Goal: Task Accomplishment & Management: Complete application form

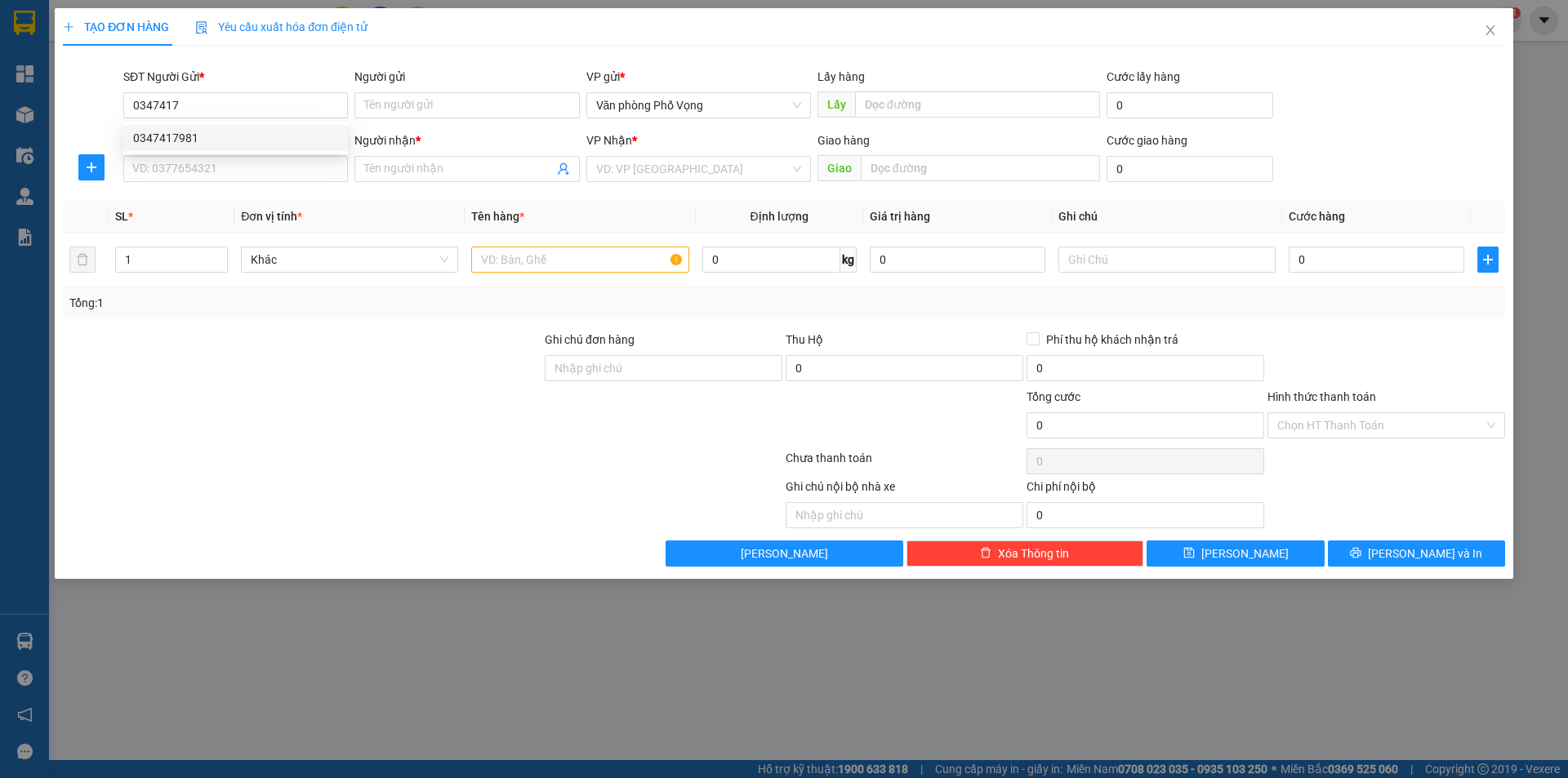
click at [216, 137] on div "0347417981" at bounding box center [235, 138] width 205 height 18
type input "0347417981"
type input "0982117890"
type input "quang"
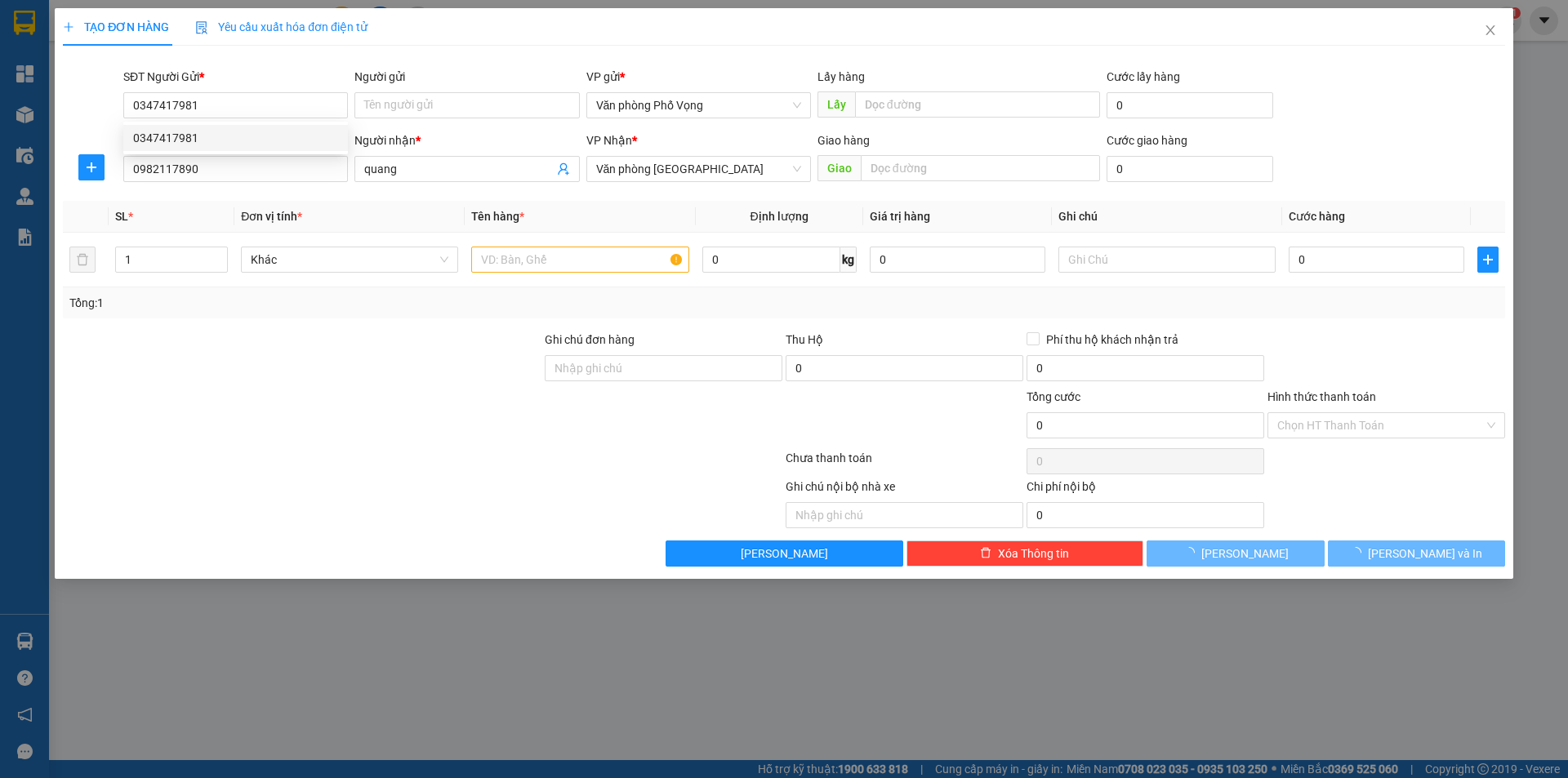
type input "30.000"
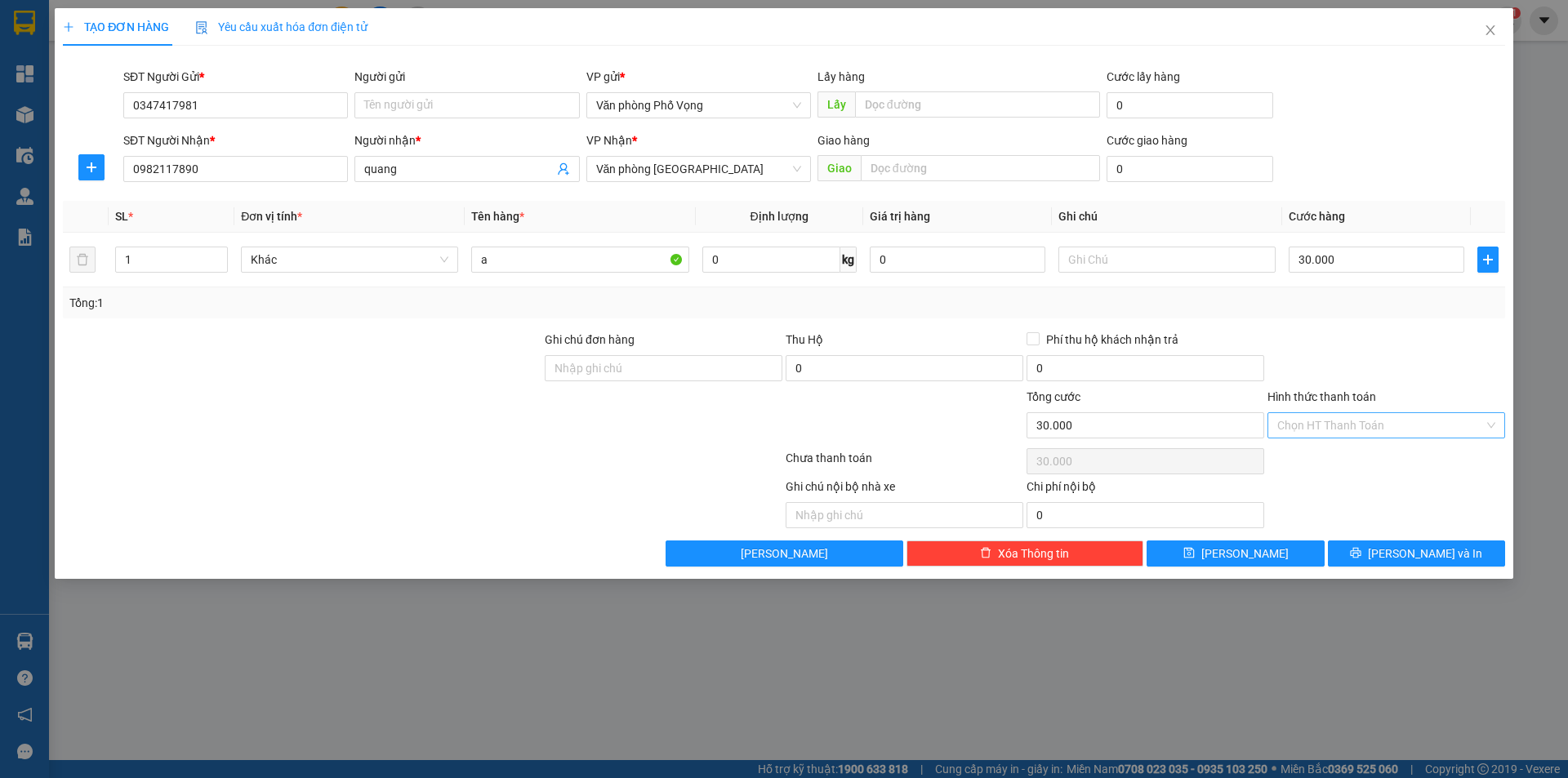
type input "0347417981"
click at [1367, 428] on input "Hình thức thanh toán" at bounding box center [1380, 425] width 207 height 24
click at [1352, 460] on div "Tại văn phòng" at bounding box center [1386, 457] width 218 height 18
type input "0"
click at [1361, 550] on icon "printer" at bounding box center [1355, 552] width 11 height 11
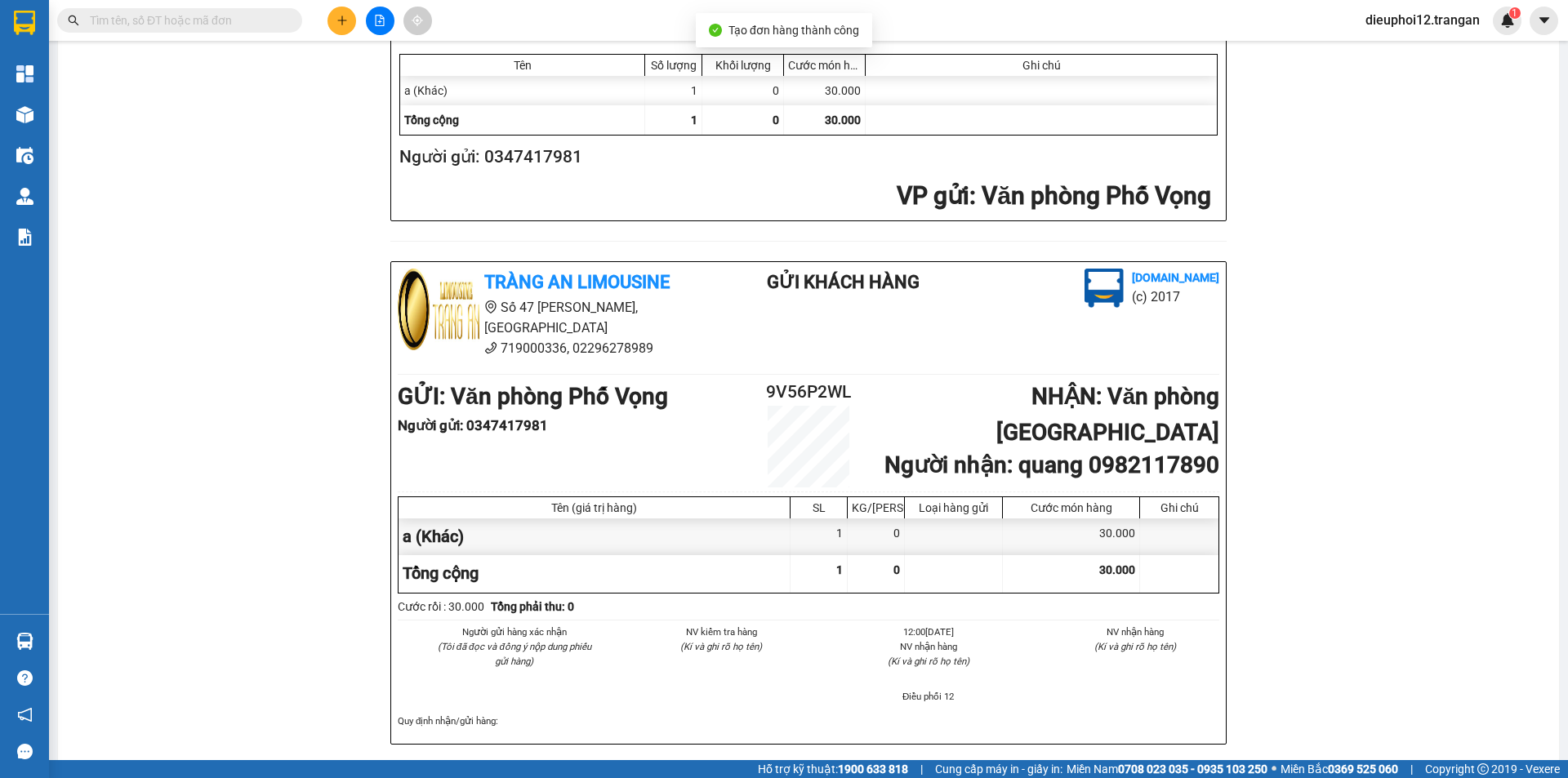
scroll to position [477, 0]
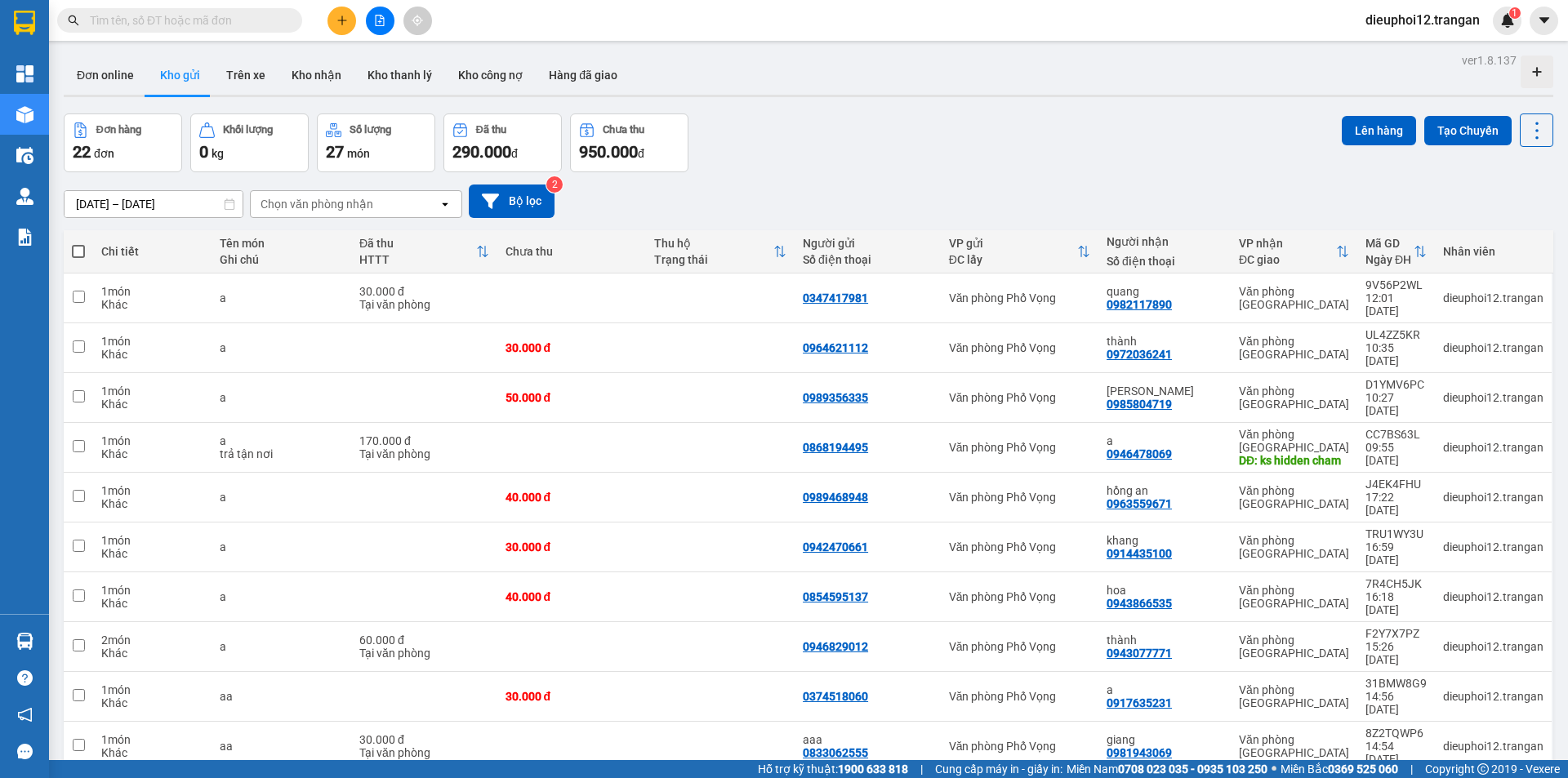
click at [345, 21] on icon "plus" at bounding box center [342, 20] width 11 height 11
click at [370, 68] on div "Tạo đơn hàng" at bounding box center [398, 61] width 123 height 31
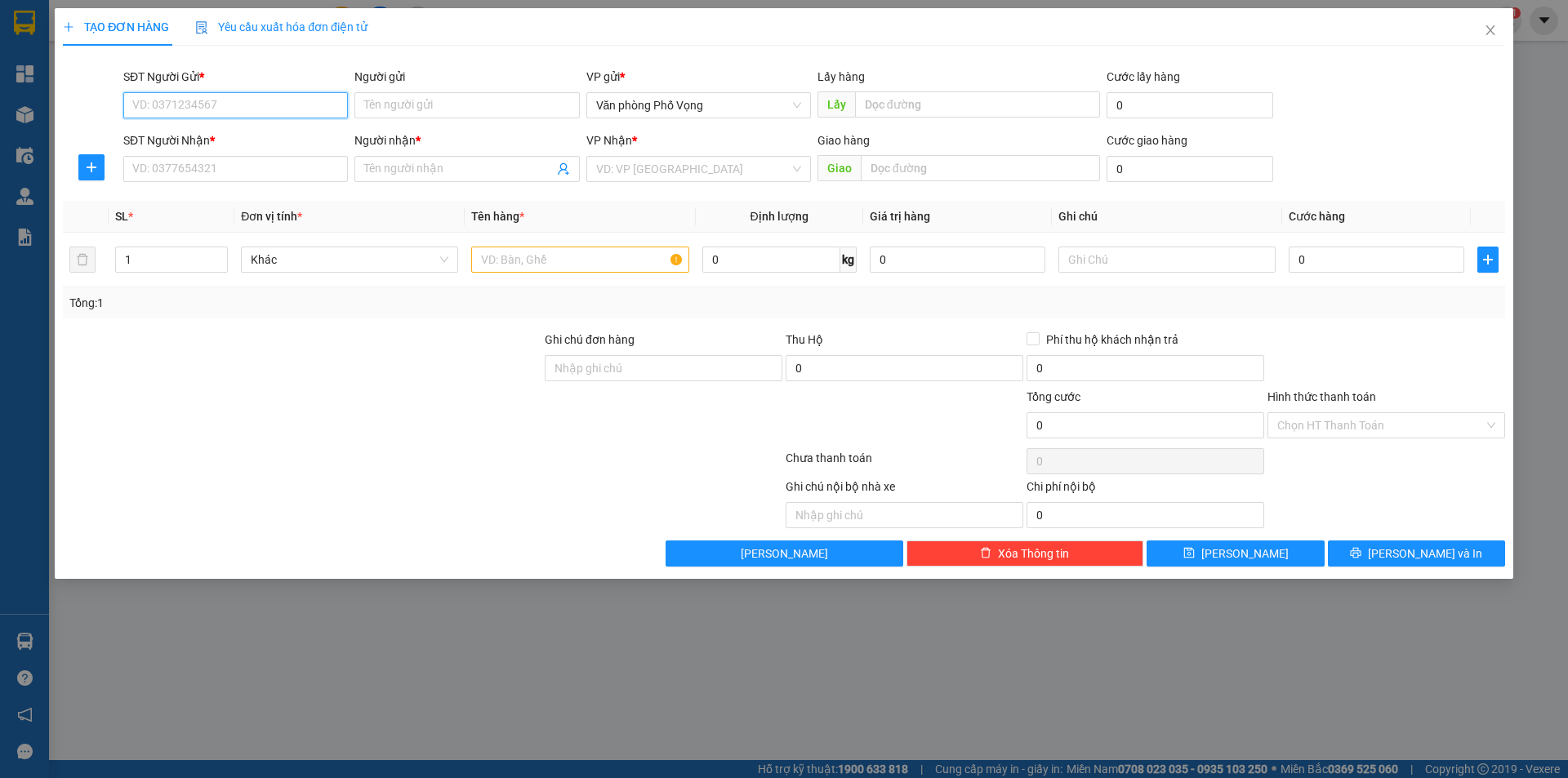
click at [257, 112] on input "SĐT Người Gửi *" at bounding box center [235, 105] width 225 height 26
click at [214, 125] on div "0976694536 - Huân" at bounding box center [235, 138] width 225 height 26
type input "0976694536"
type input "Huân"
type input "0982981135"
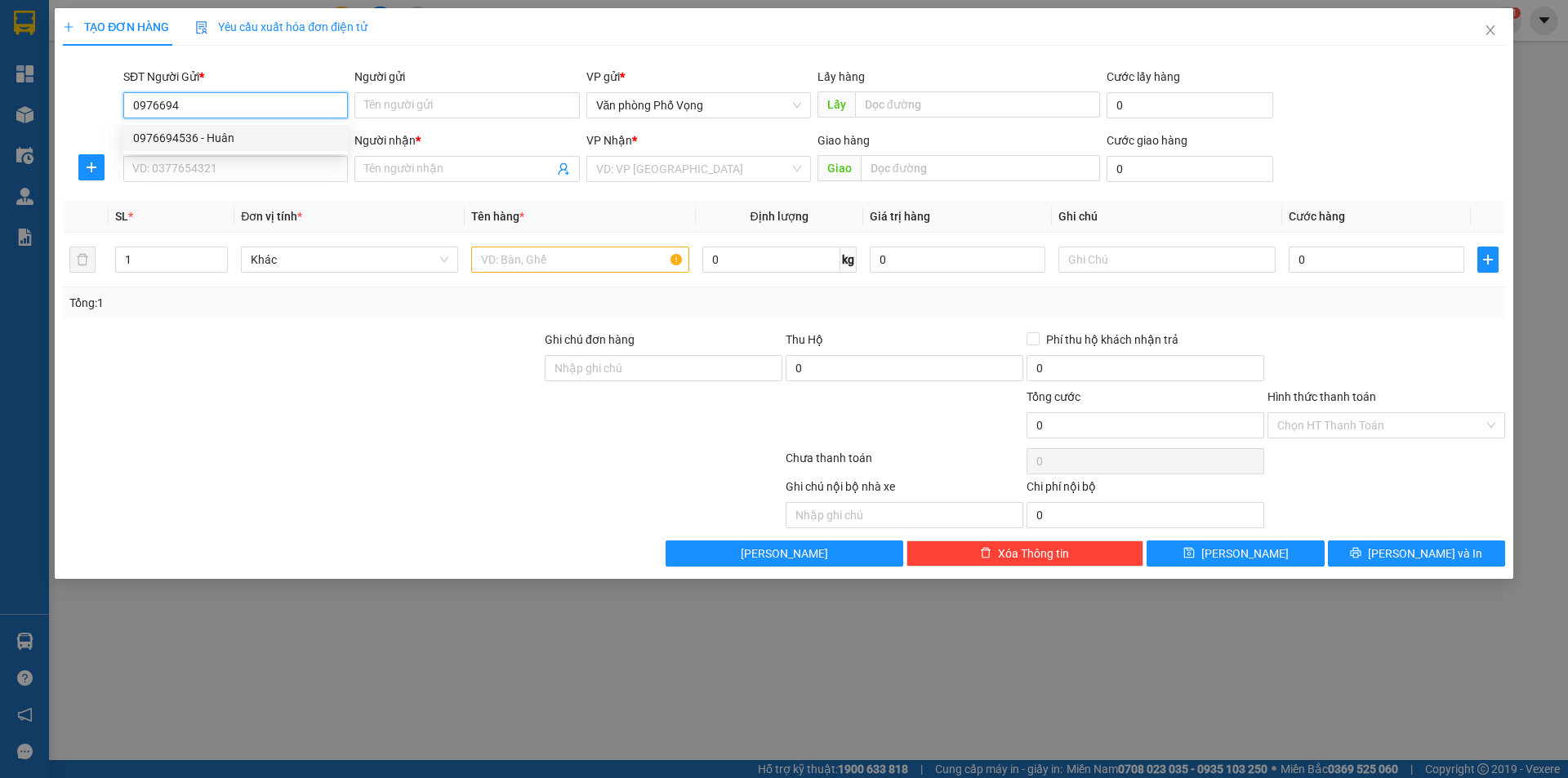
type input "kiên"
type input "30.000"
type input "0976694536"
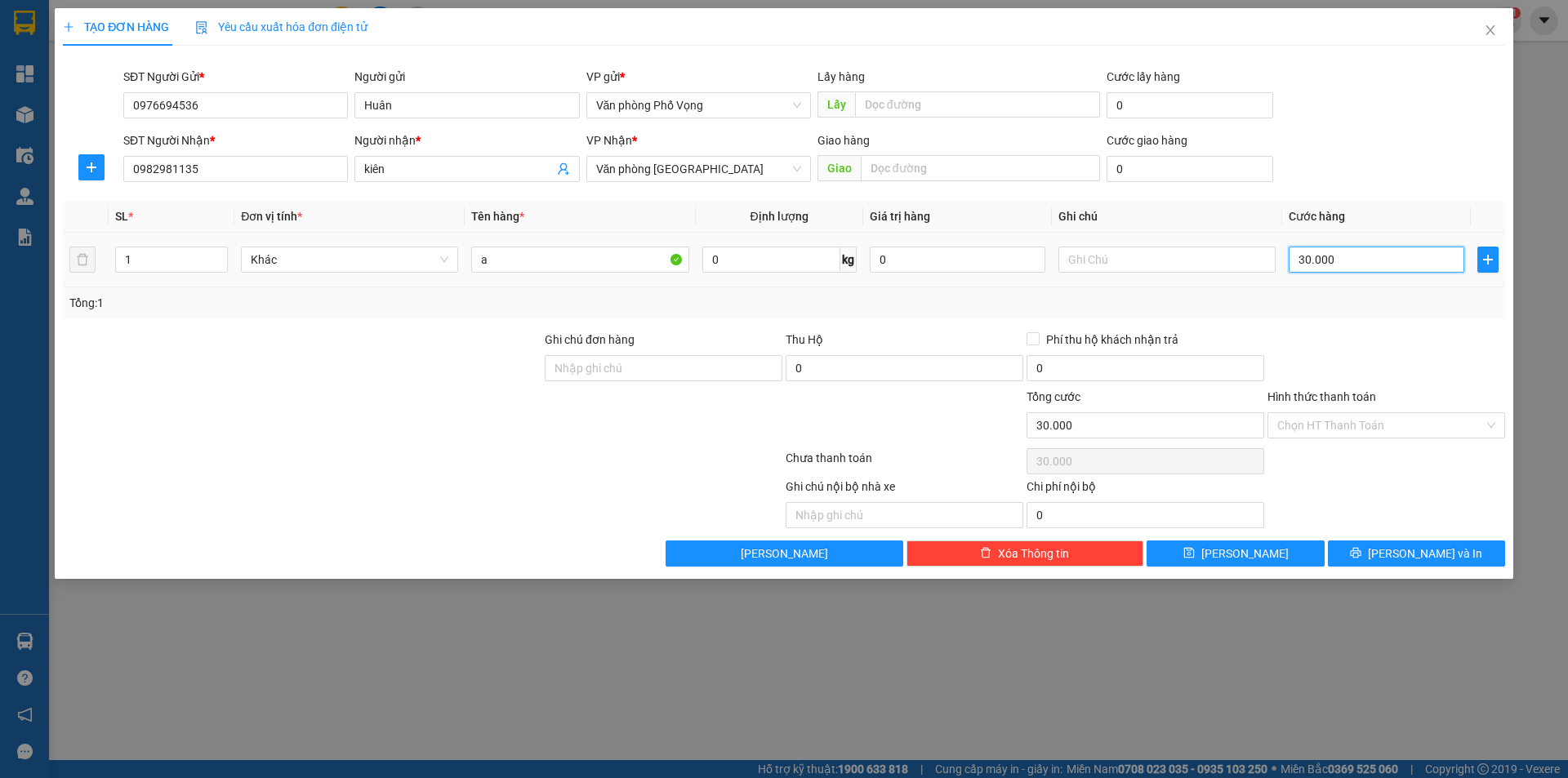
click at [1364, 266] on input "30.000" at bounding box center [1375, 260] width 175 height 26
type input "8"
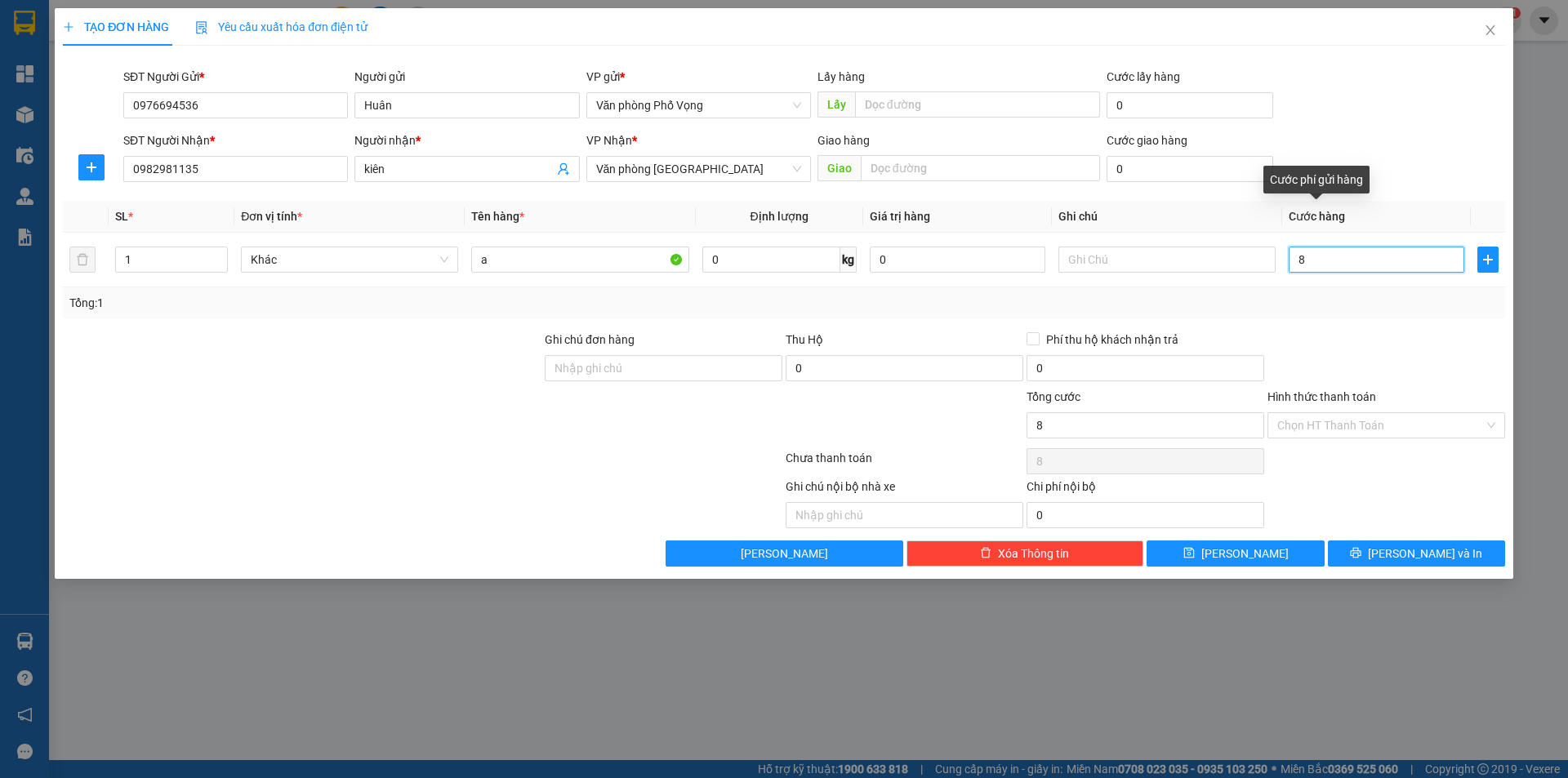
type input "80"
type input "800"
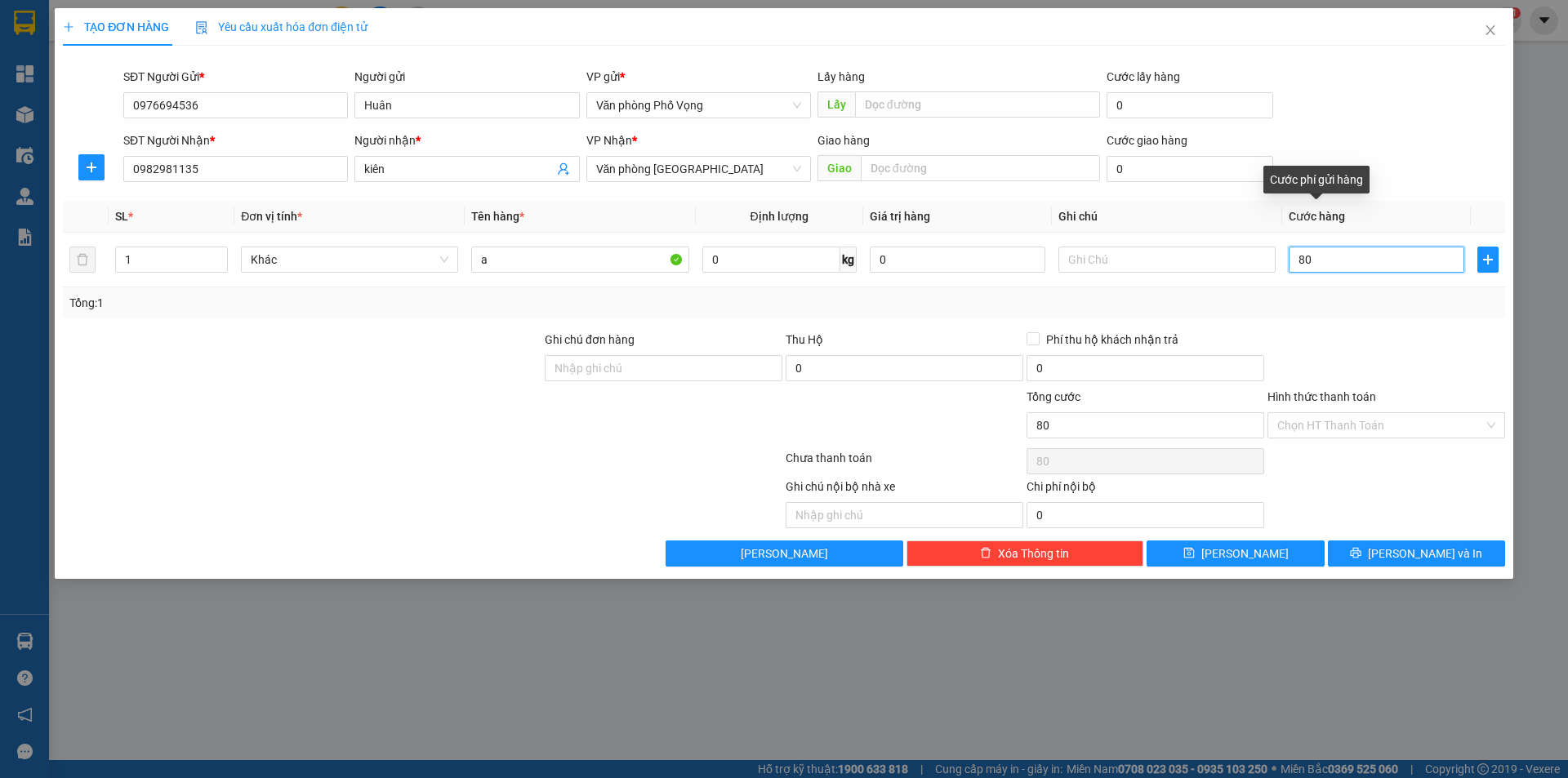
type input "800"
type input "8.000"
type input "80.000"
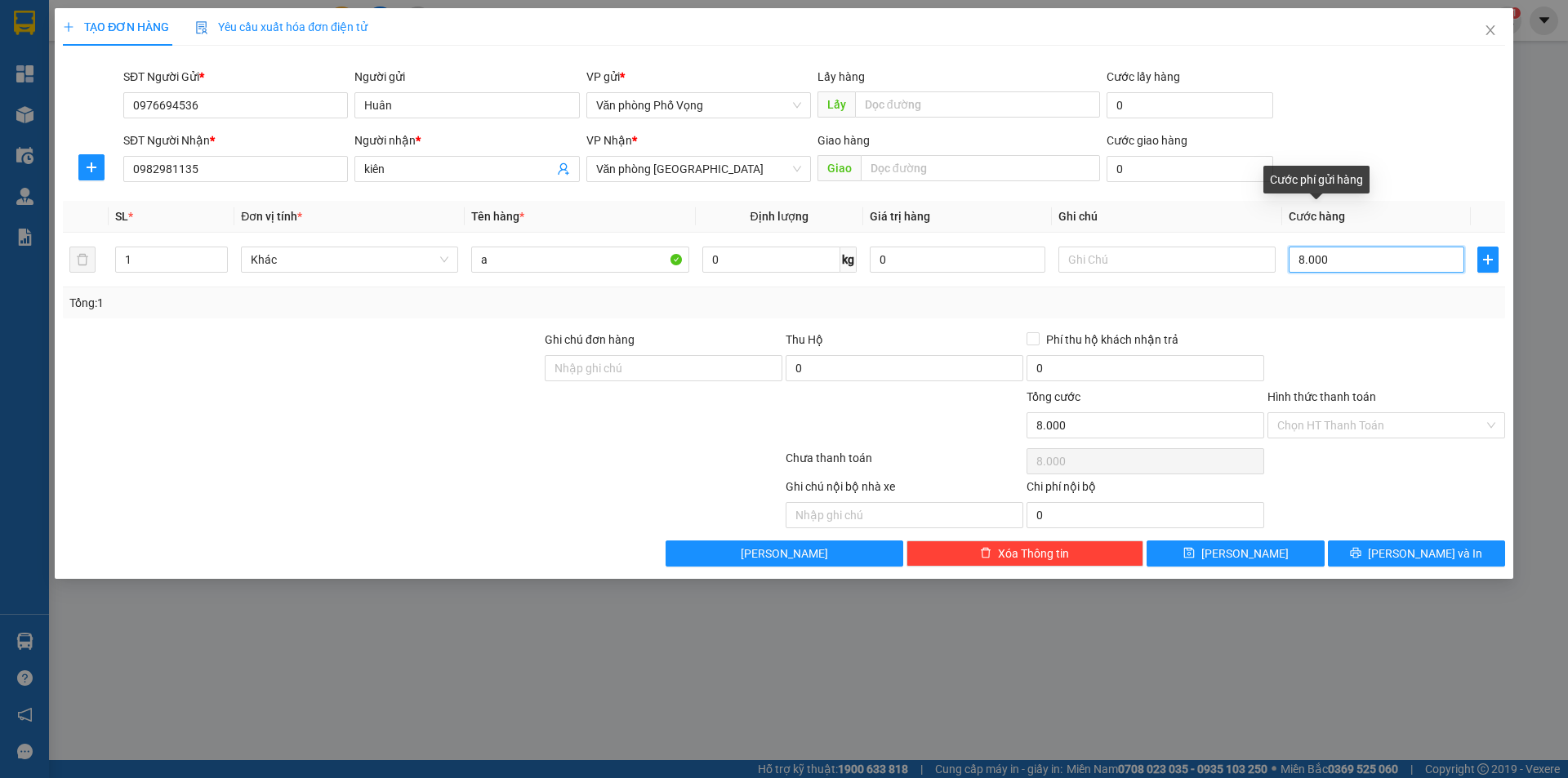
type input "80.000"
click at [156, 261] on input "1" at bounding box center [171, 260] width 111 height 24
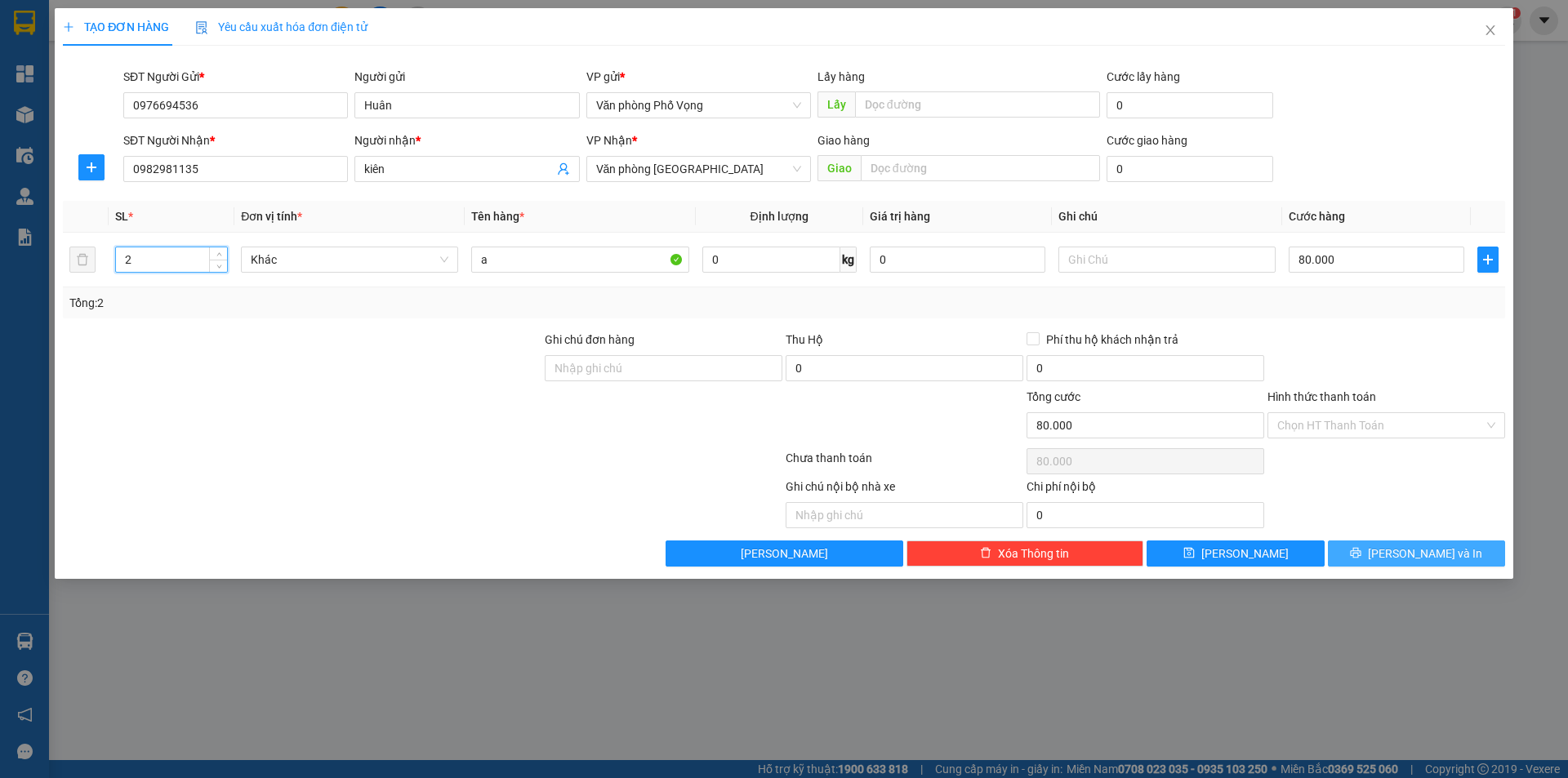
type input "2"
click at [1407, 547] on span "[PERSON_NAME] và In" at bounding box center [1424, 553] width 114 height 18
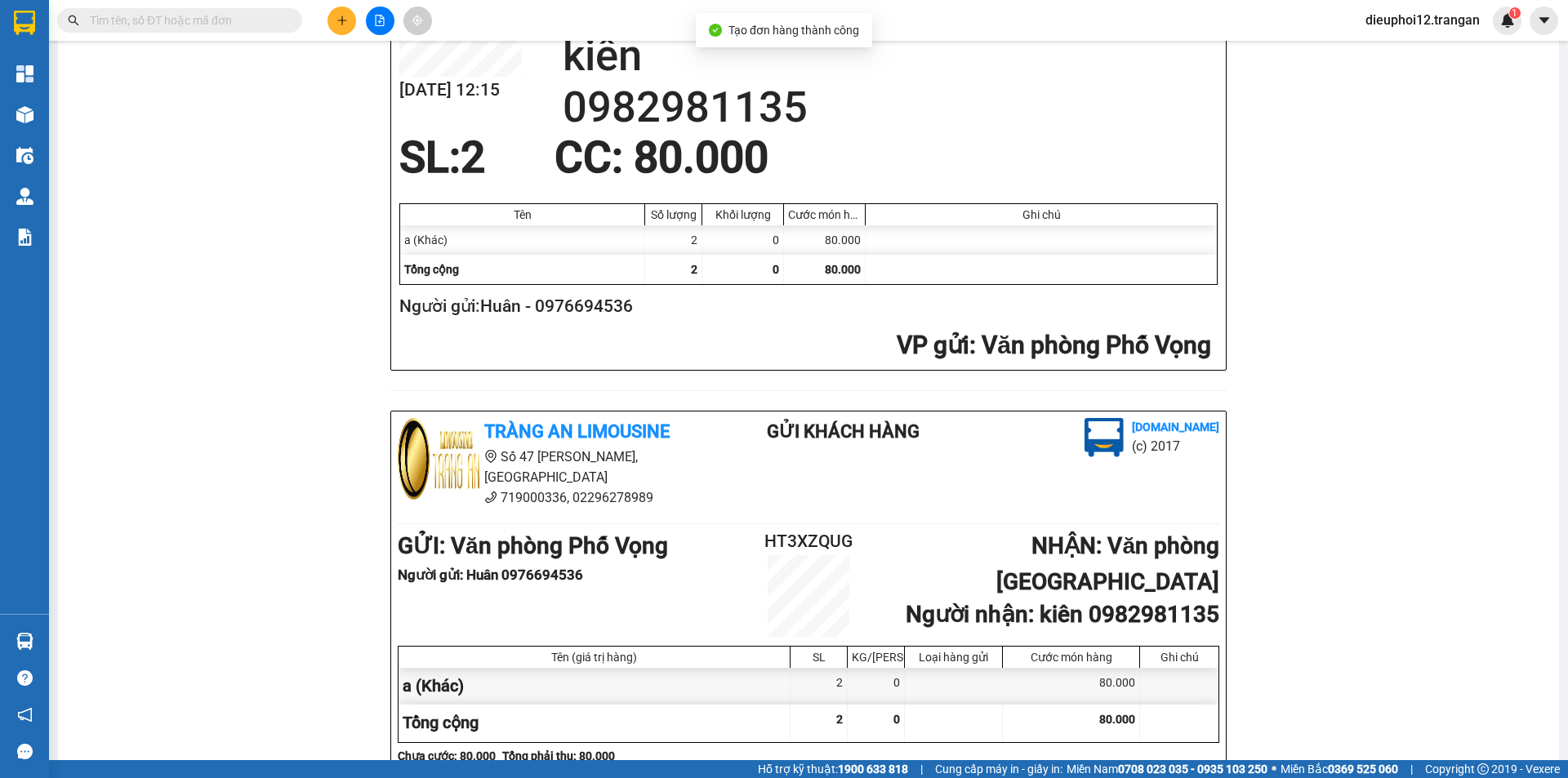
scroll to position [477, 0]
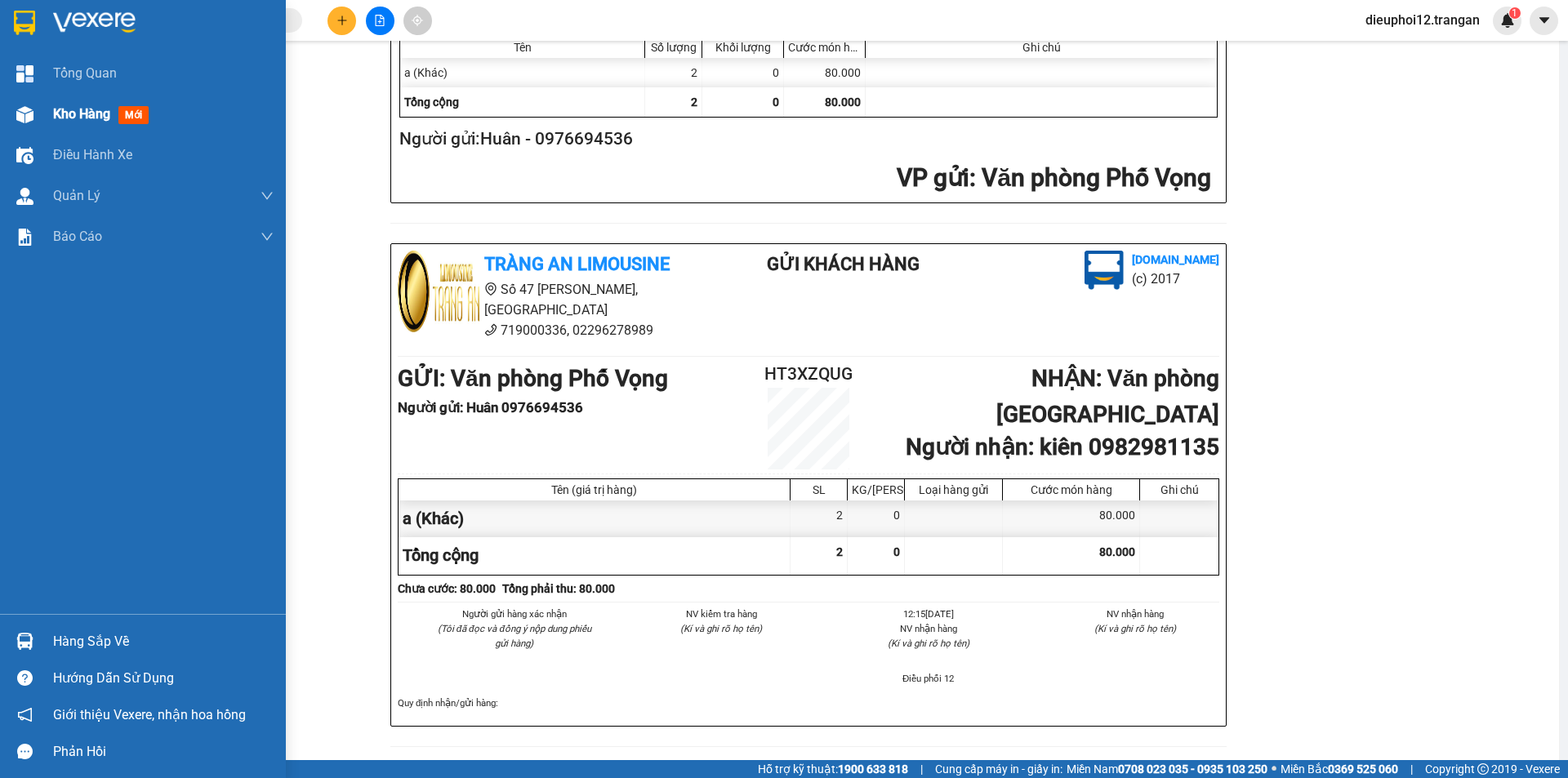
click at [66, 118] on span "Kho hàng" at bounding box center [82, 114] width 58 height 16
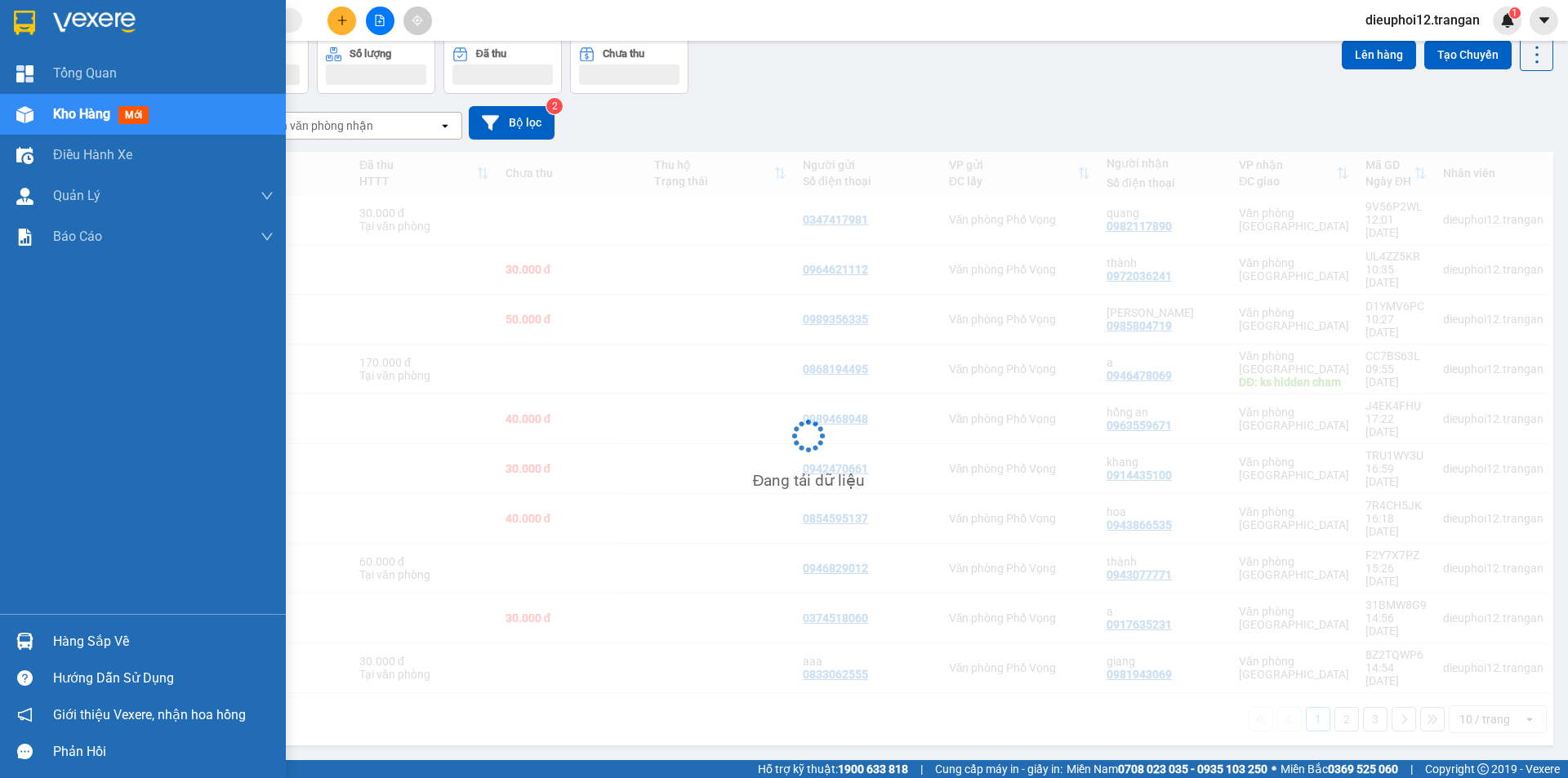
scroll to position [75, 0]
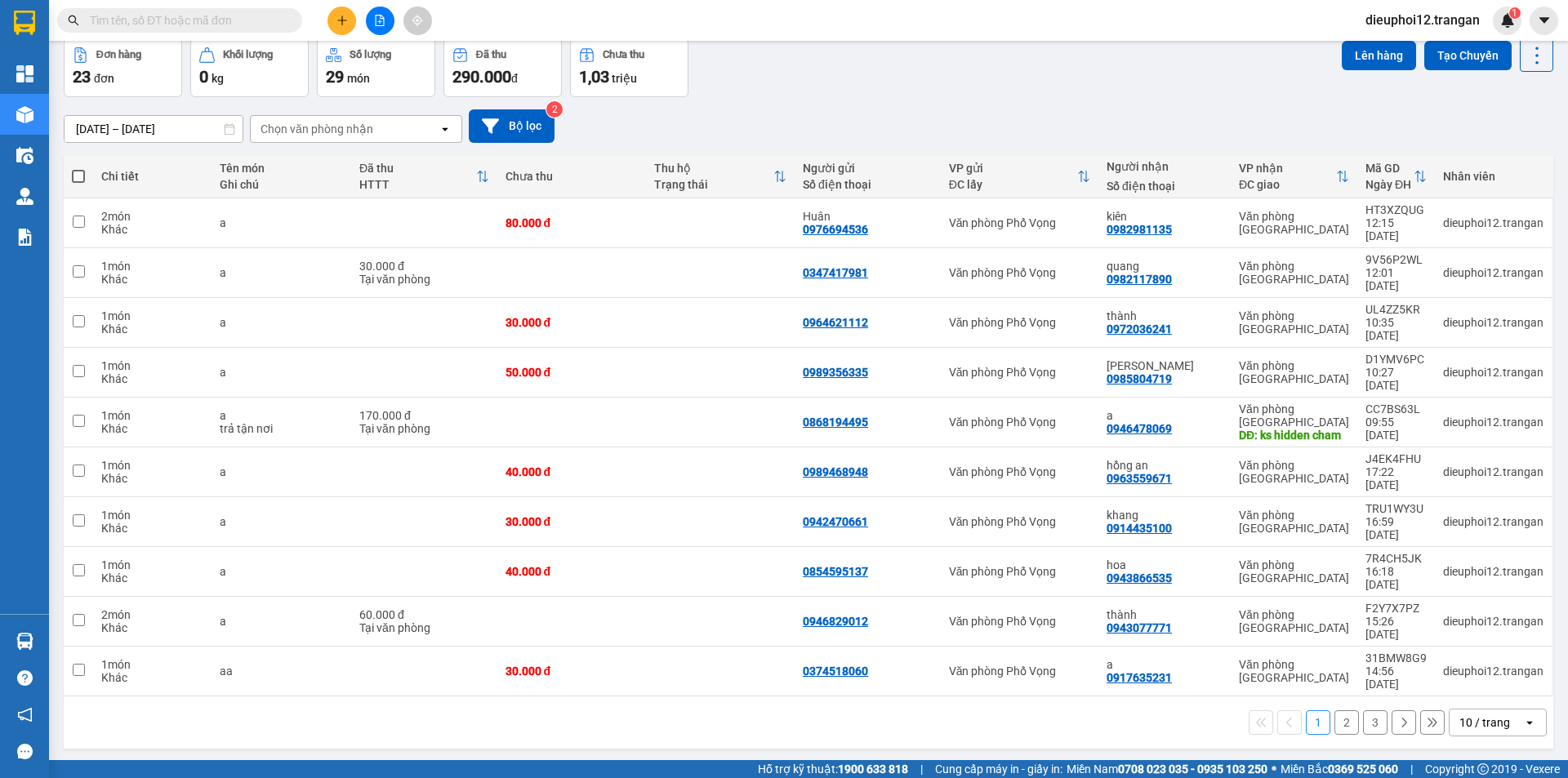
click at [334, 18] on button at bounding box center [342, 20] width 29 height 29
click at [378, 78] on li "Tạo đơn hàng" at bounding box center [398, 61] width 142 height 39
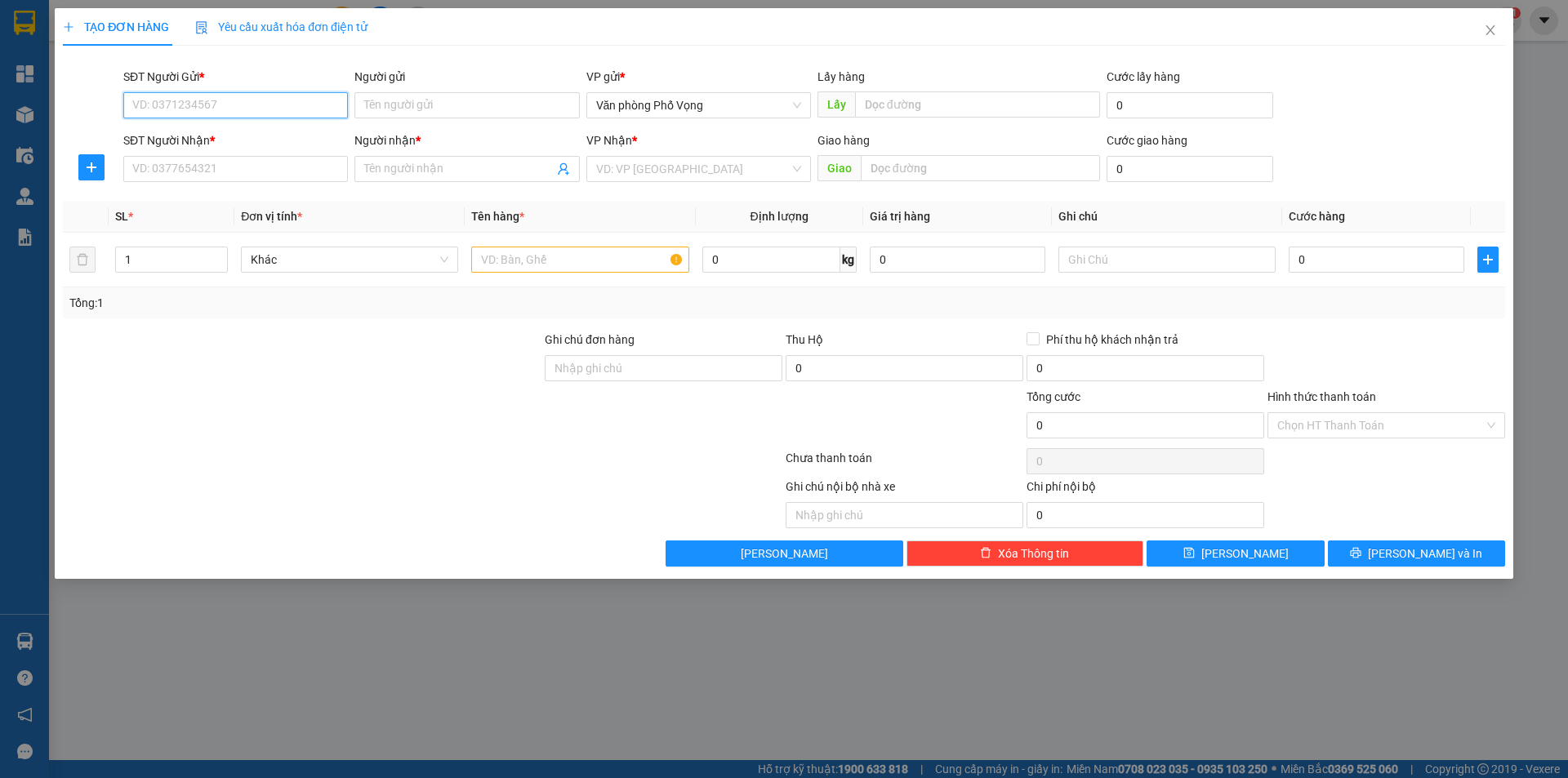
click at [214, 95] on input "SĐT Người Gửi *" at bounding box center [235, 105] width 225 height 26
click at [210, 109] on input "SĐT Người Gửi *" at bounding box center [235, 105] width 225 height 26
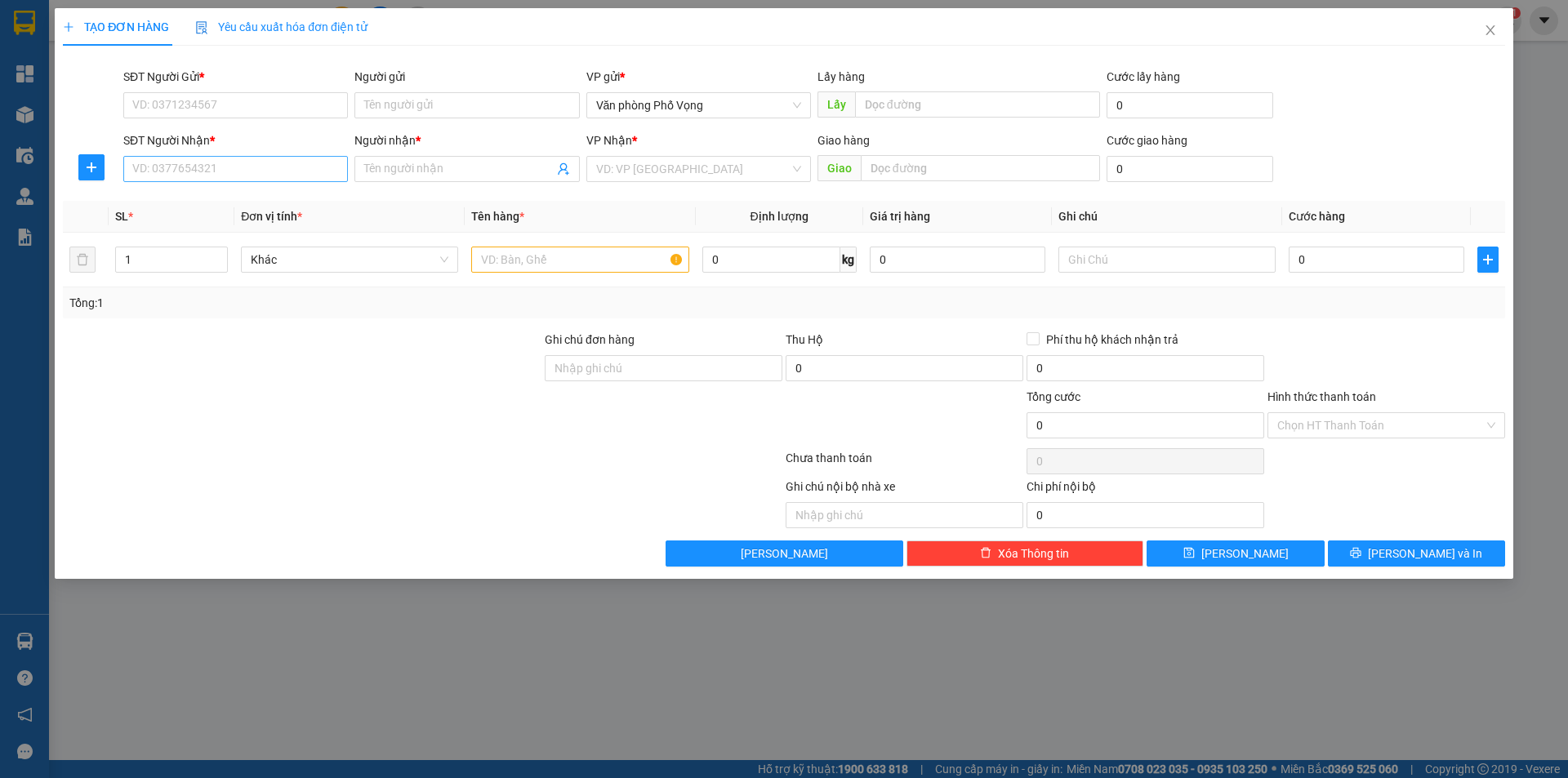
drag, startPoint x: 308, startPoint y: 378, endPoint x: 308, endPoint y: 180, distance: 198.0
click at [308, 378] on div at bounding box center [302, 359] width 482 height 58
click at [240, 97] on input "SĐT Người Gửi *" at bounding box center [235, 105] width 225 height 26
type input "0339961086"
click at [197, 141] on div "0339961086" at bounding box center [235, 138] width 205 height 18
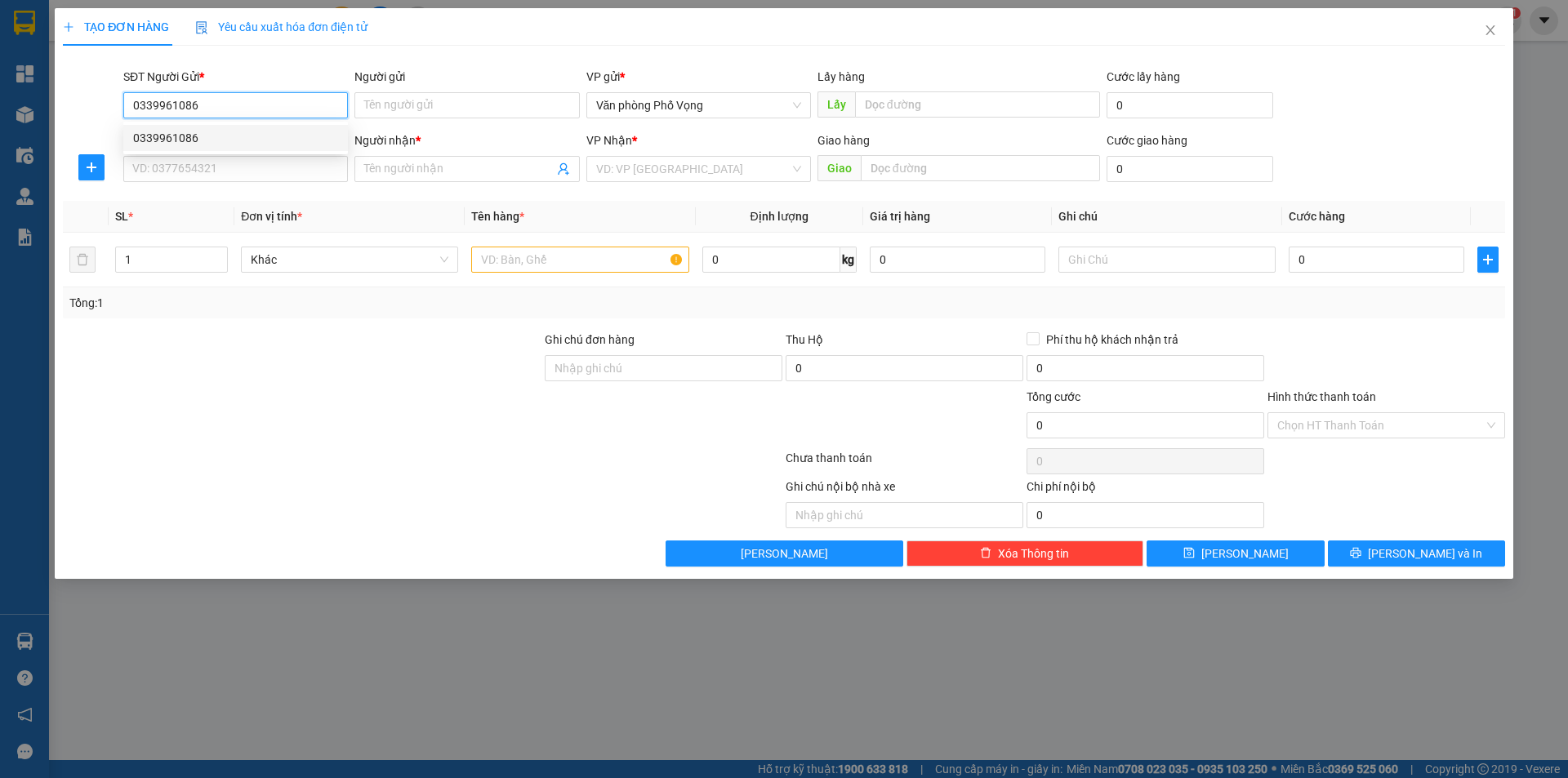
type input "0944627998"
type input "thu"
type input "100.000"
type input "0339961086"
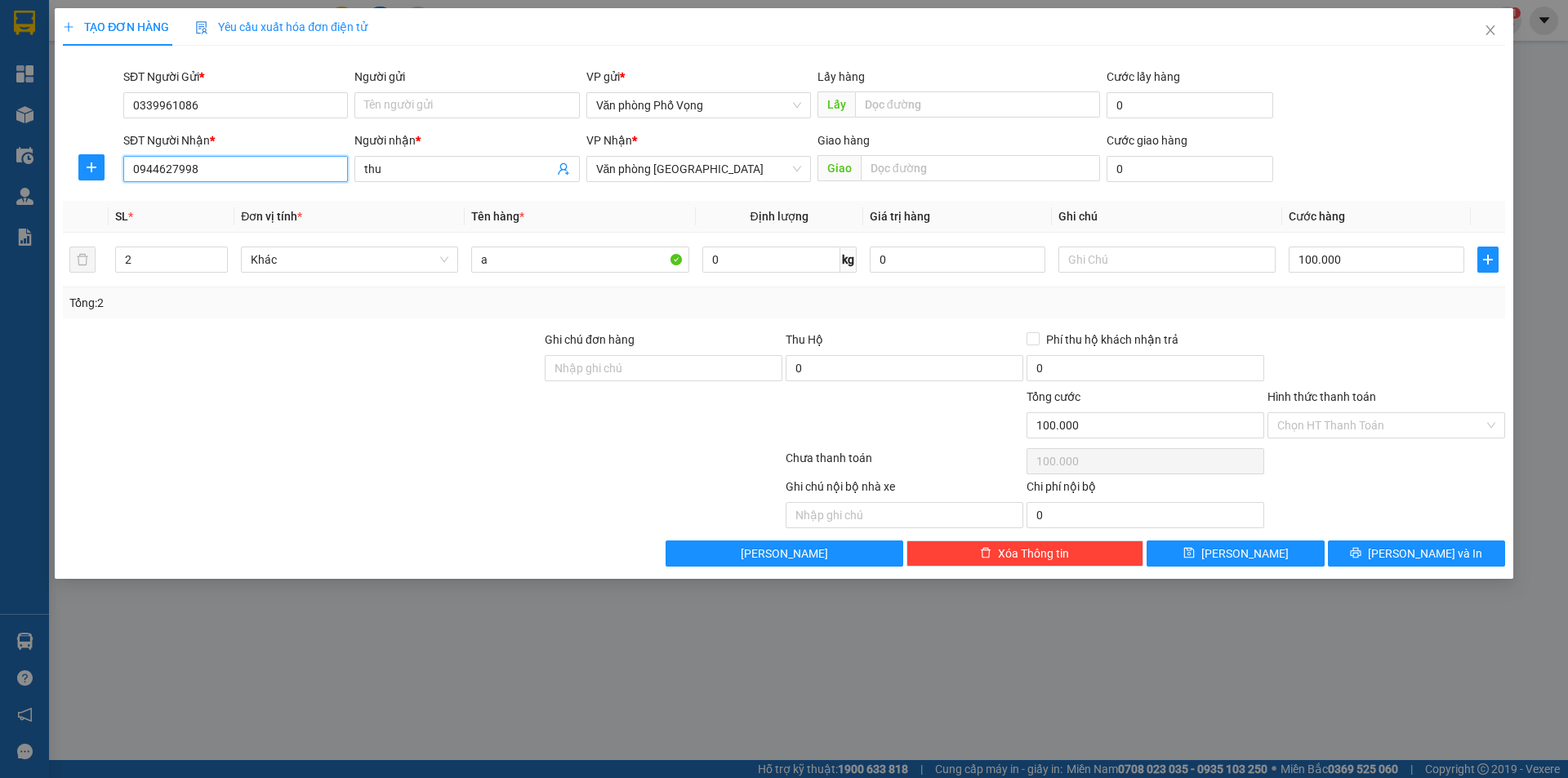
click at [242, 166] on input "0944627998" at bounding box center [235, 169] width 225 height 26
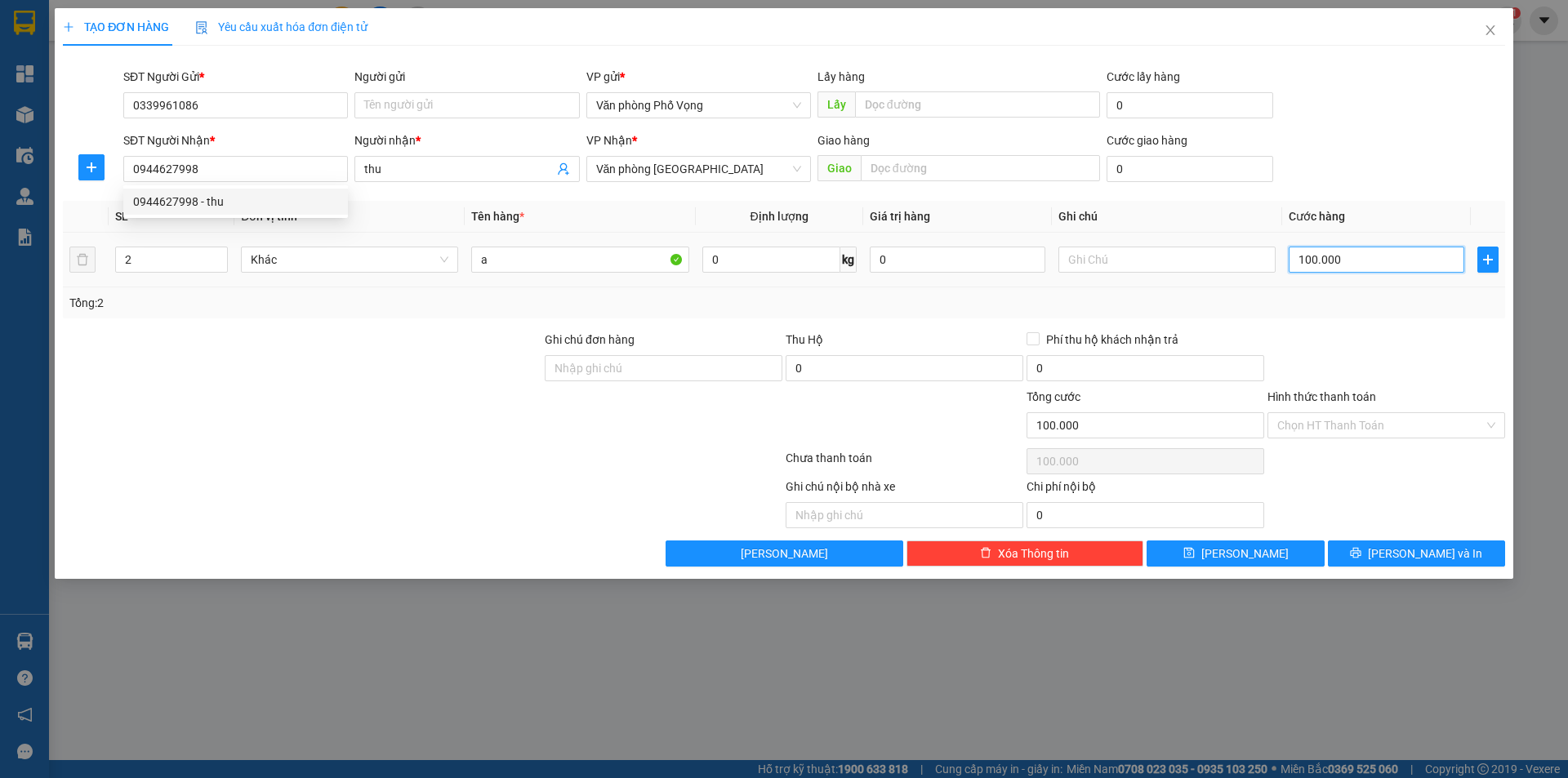
click at [1360, 263] on input "100.000" at bounding box center [1375, 260] width 175 height 26
type input "7"
type input "70"
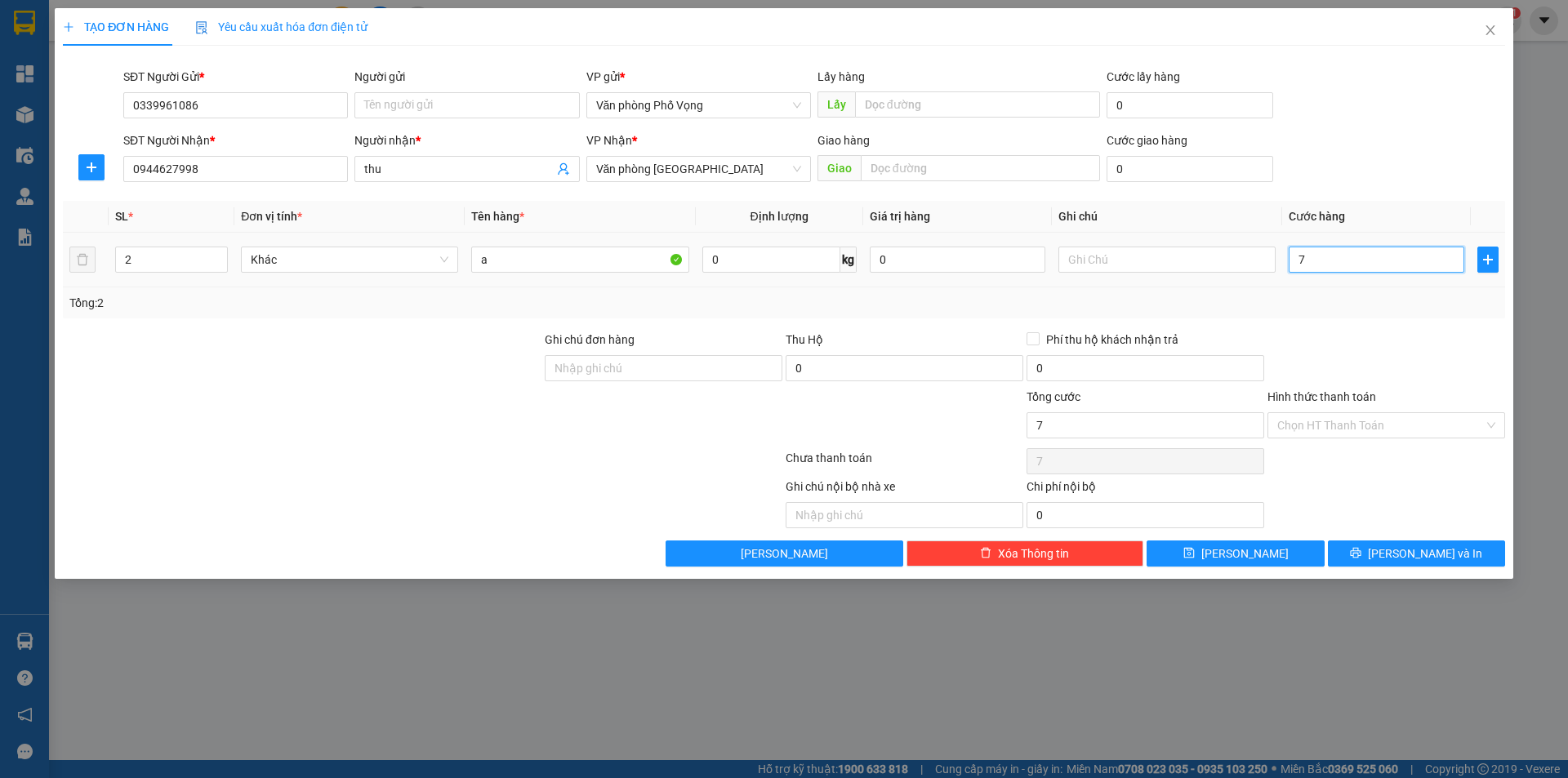
type input "70"
type input "700"
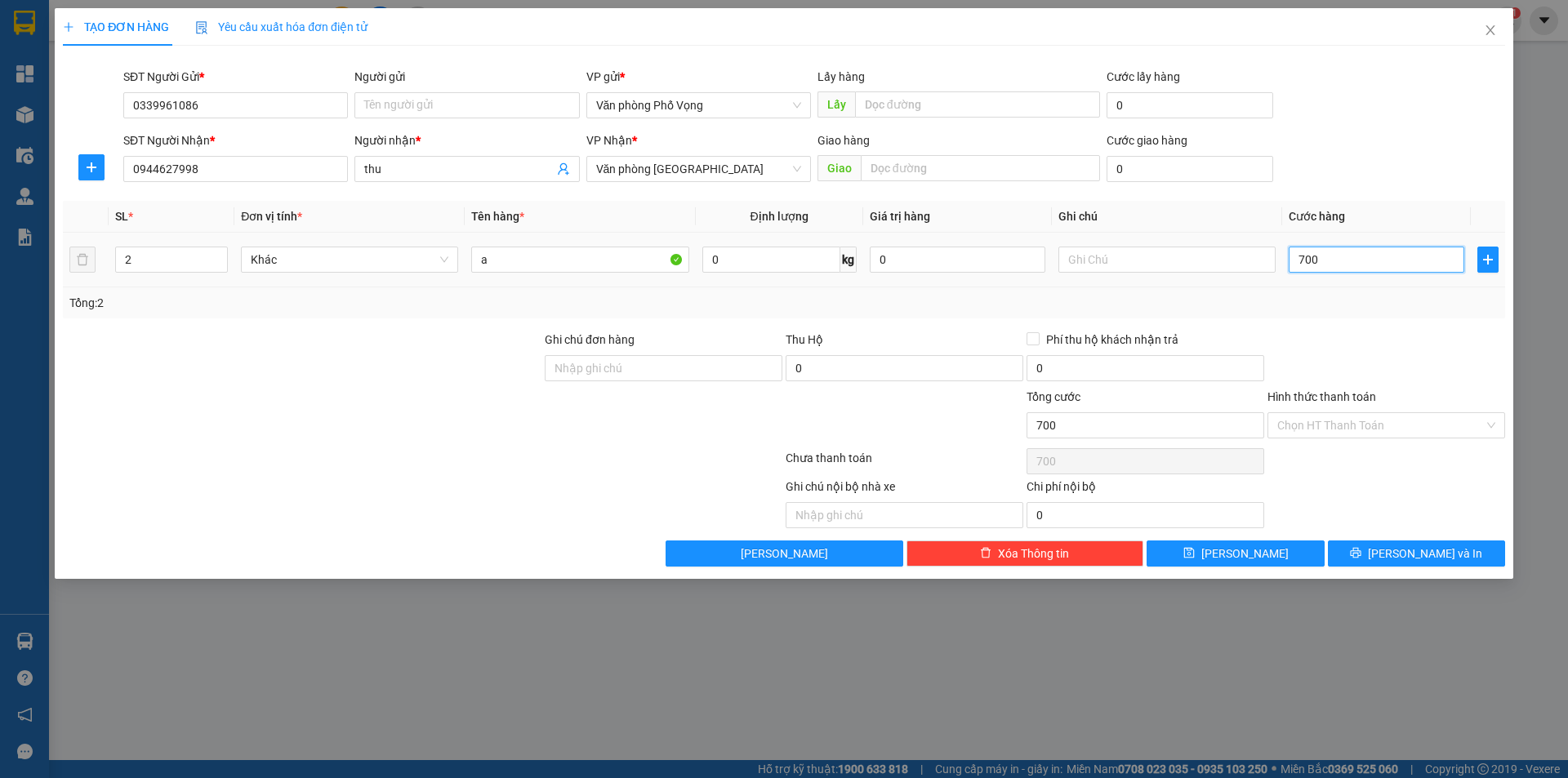
type input "7.000"
type input "70.000"
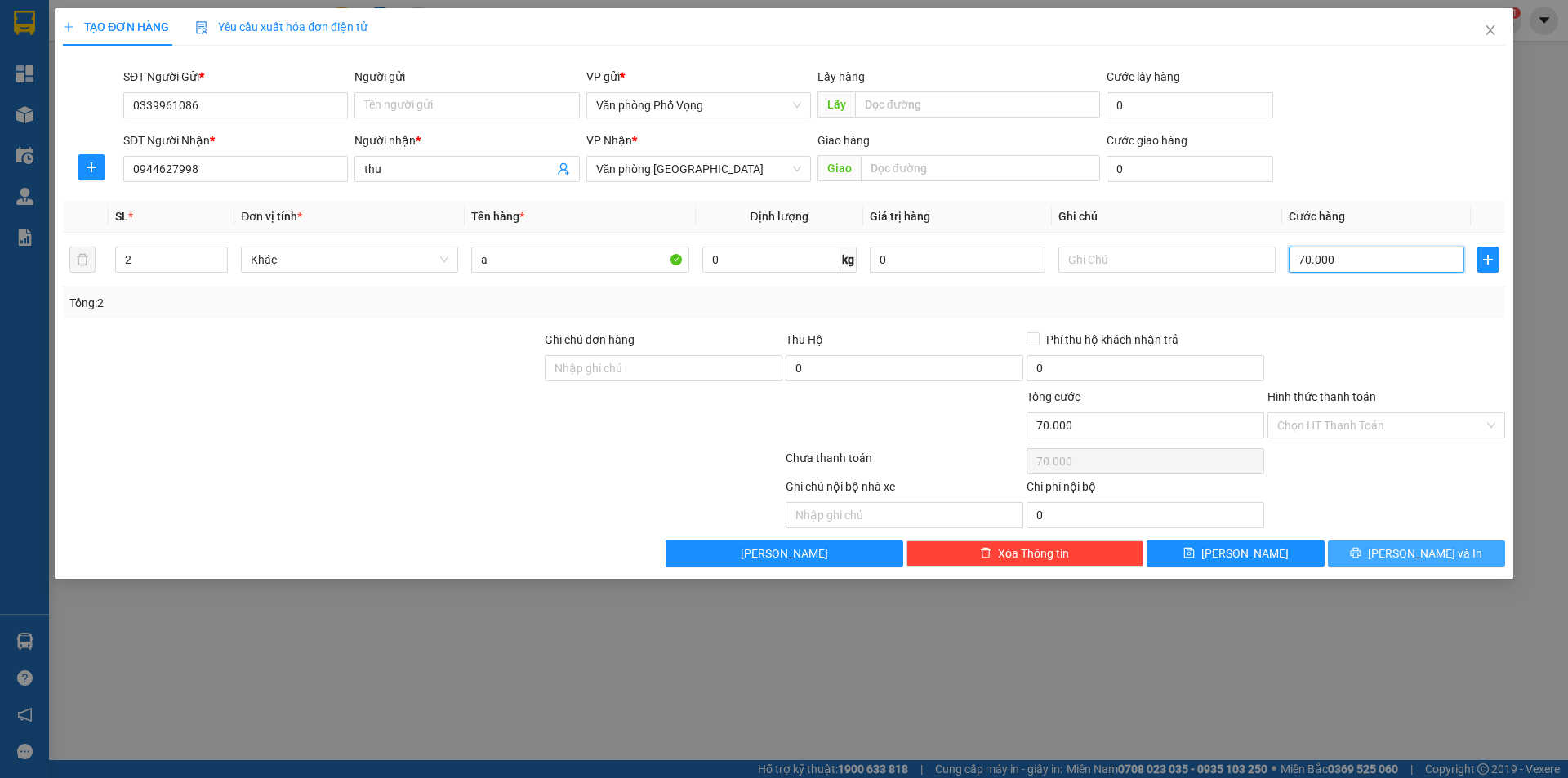
type input "70.000"
click at [1457, 545] on button "[PERSON_NAME] và In" at bounding box center [1415, 553] width 177 height 26
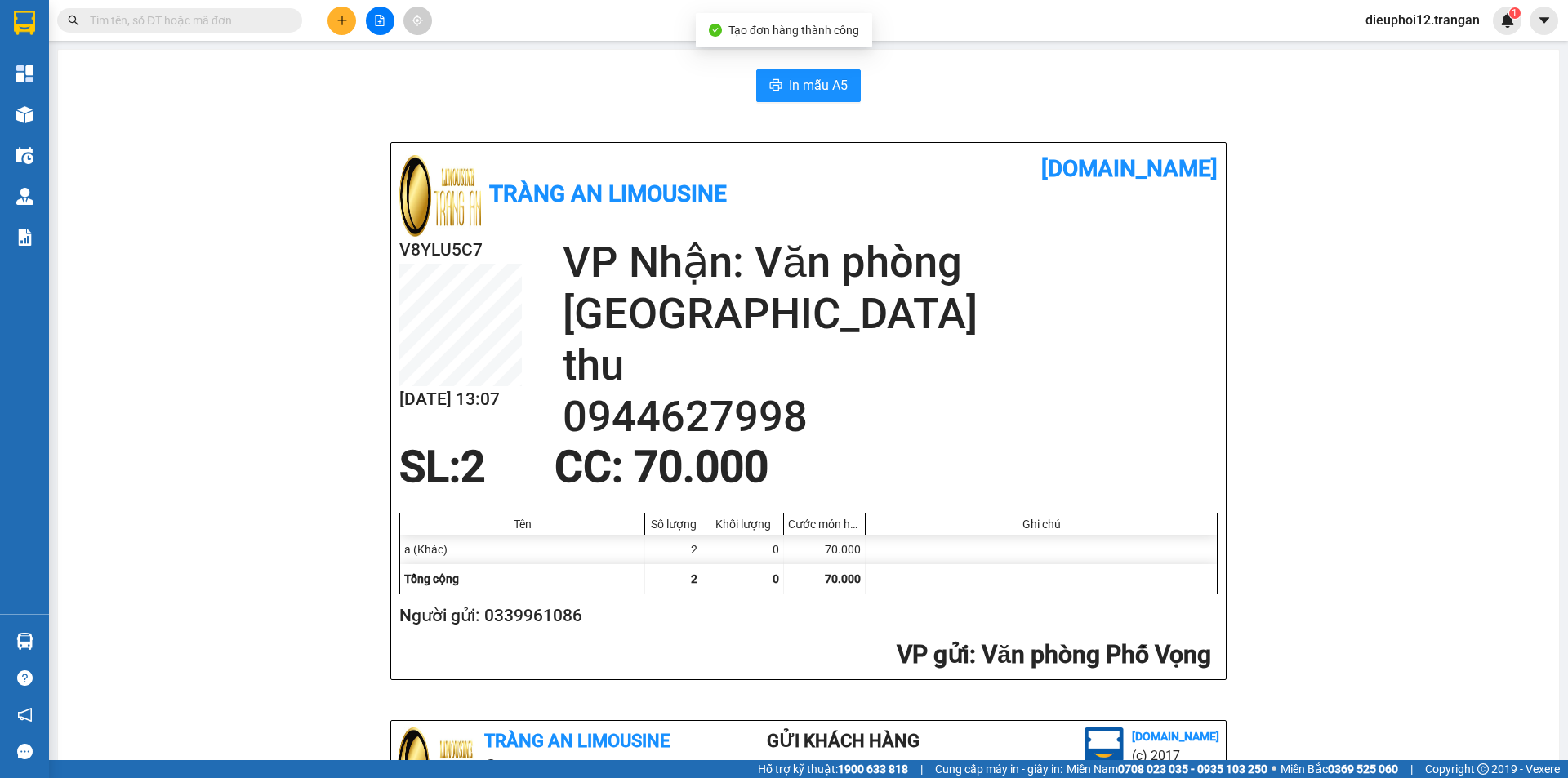
scroll to position [477, 0]
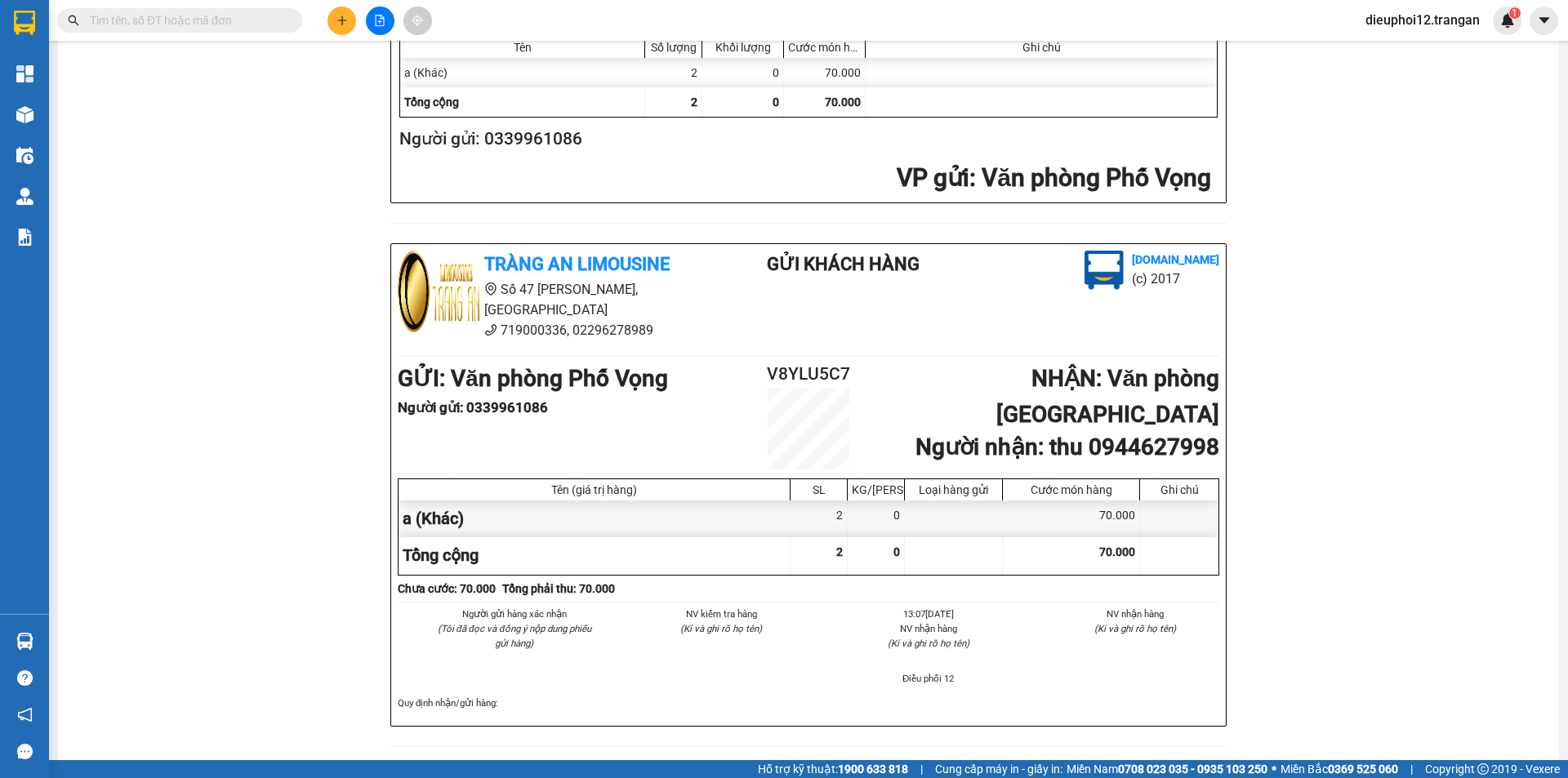
click at [340, 20] on icon "plus" at bounding box center [342, 19] width 9 height 1
click at [384, 64] on div "Tạo đơn hàng" at bounding box center [406, 61] width 71 height 18
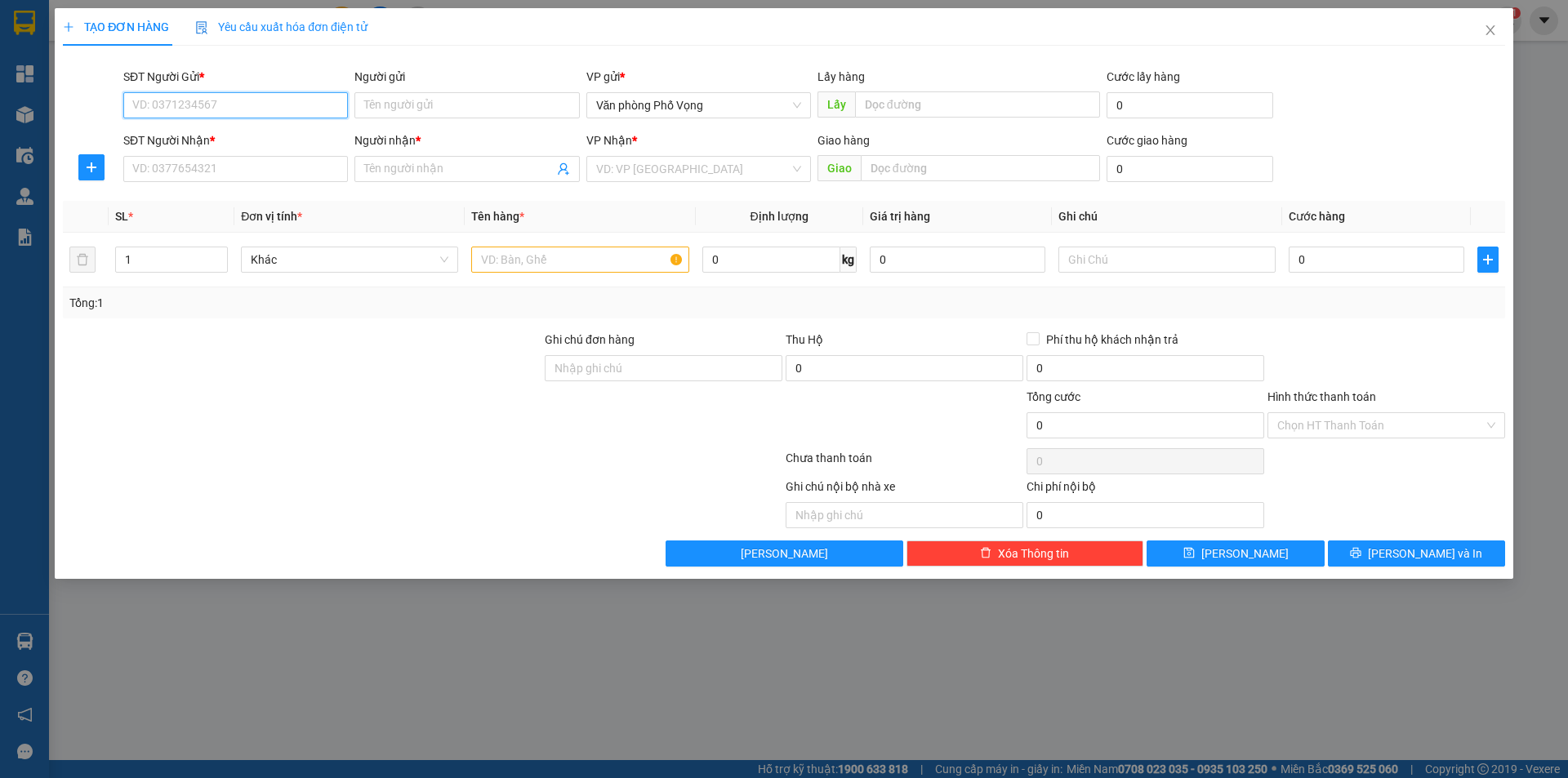
click at [259, 110] on input "SĐT Người Gửi *" at bounding box center [235, 105] width 225 height 26
type input "0949559095"
drag, startPoint x: 358, startPoint y: 0, endPoint x: 151, endPoint y: 133, distance: 246.0
click at [151, 133] on div "0949559095" at bounding box center [235, 138] width 205 height 18
type input "0915252522"
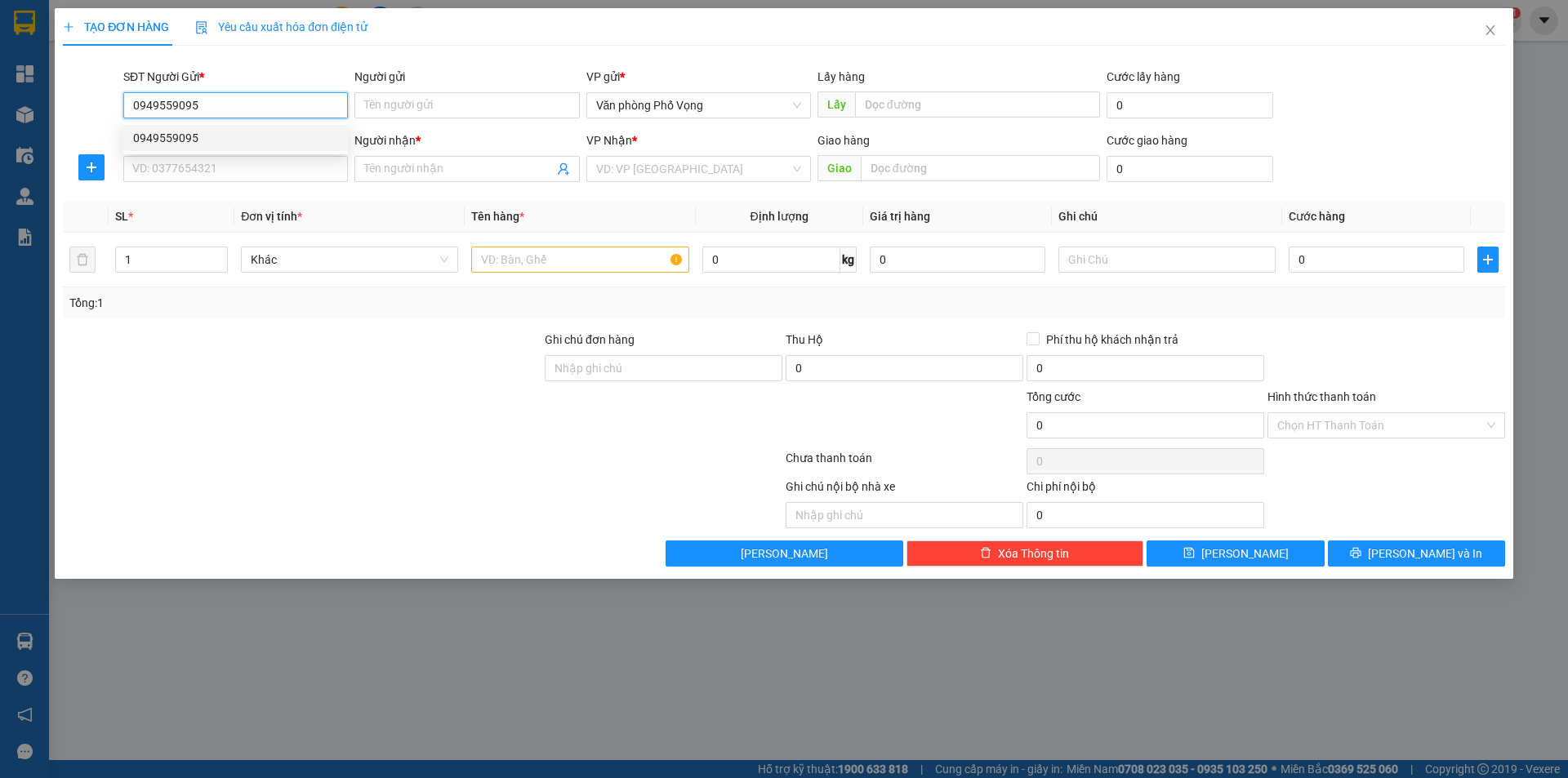
type input "mạnh"
type input "40.000"
type input "0949559095"
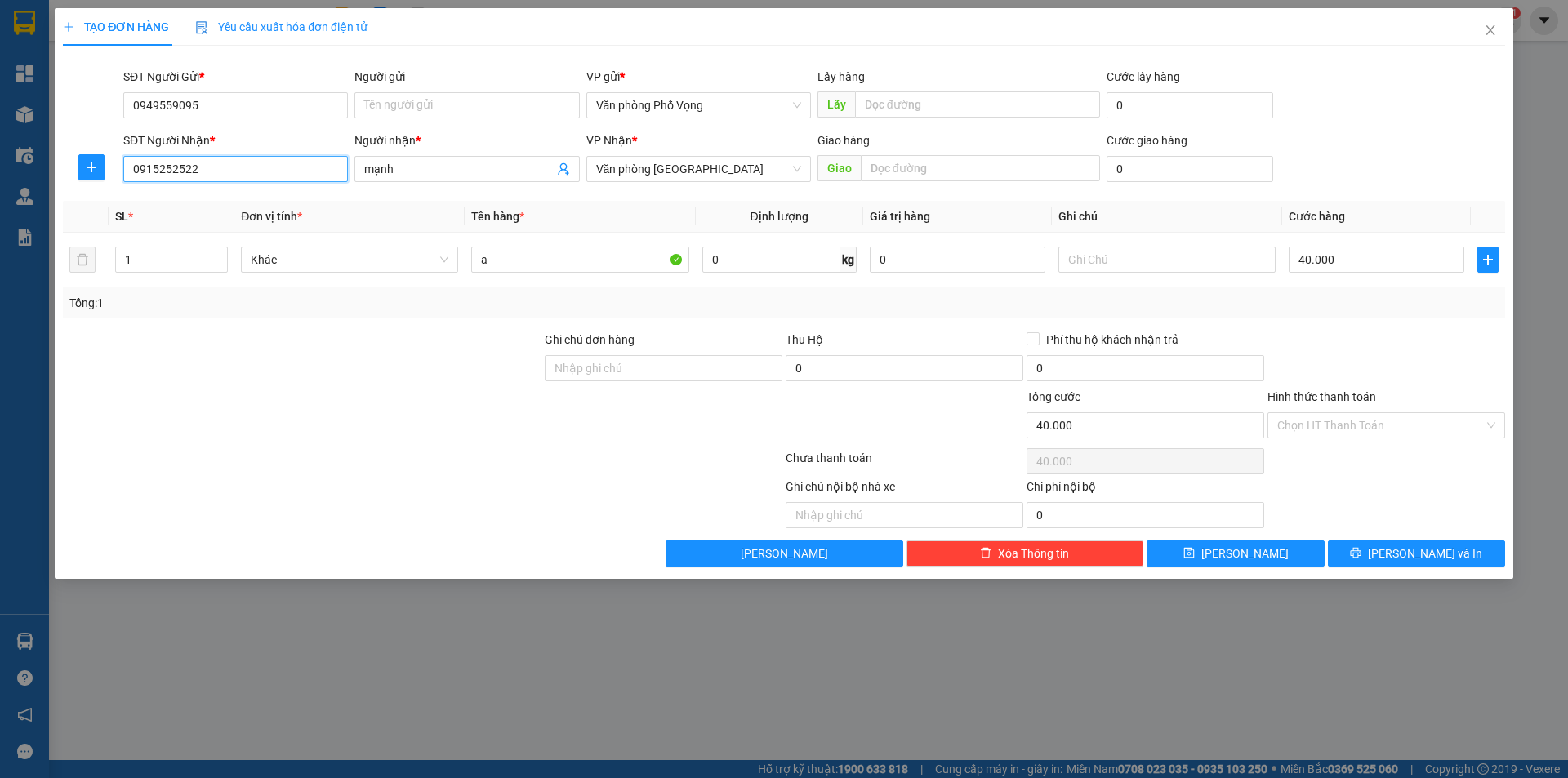
click at [227, 164] on input "0915252522" at bounding box center [235, 169] width 225 height 26
click at [173, 198] on div "0915252522 - mạnh" at bounding box center [235, 201] width 205 height 18
type input "0915252522"
click at [1361, 556] on icon "printer" at bounding box center [1355, 552] width 11 height 11
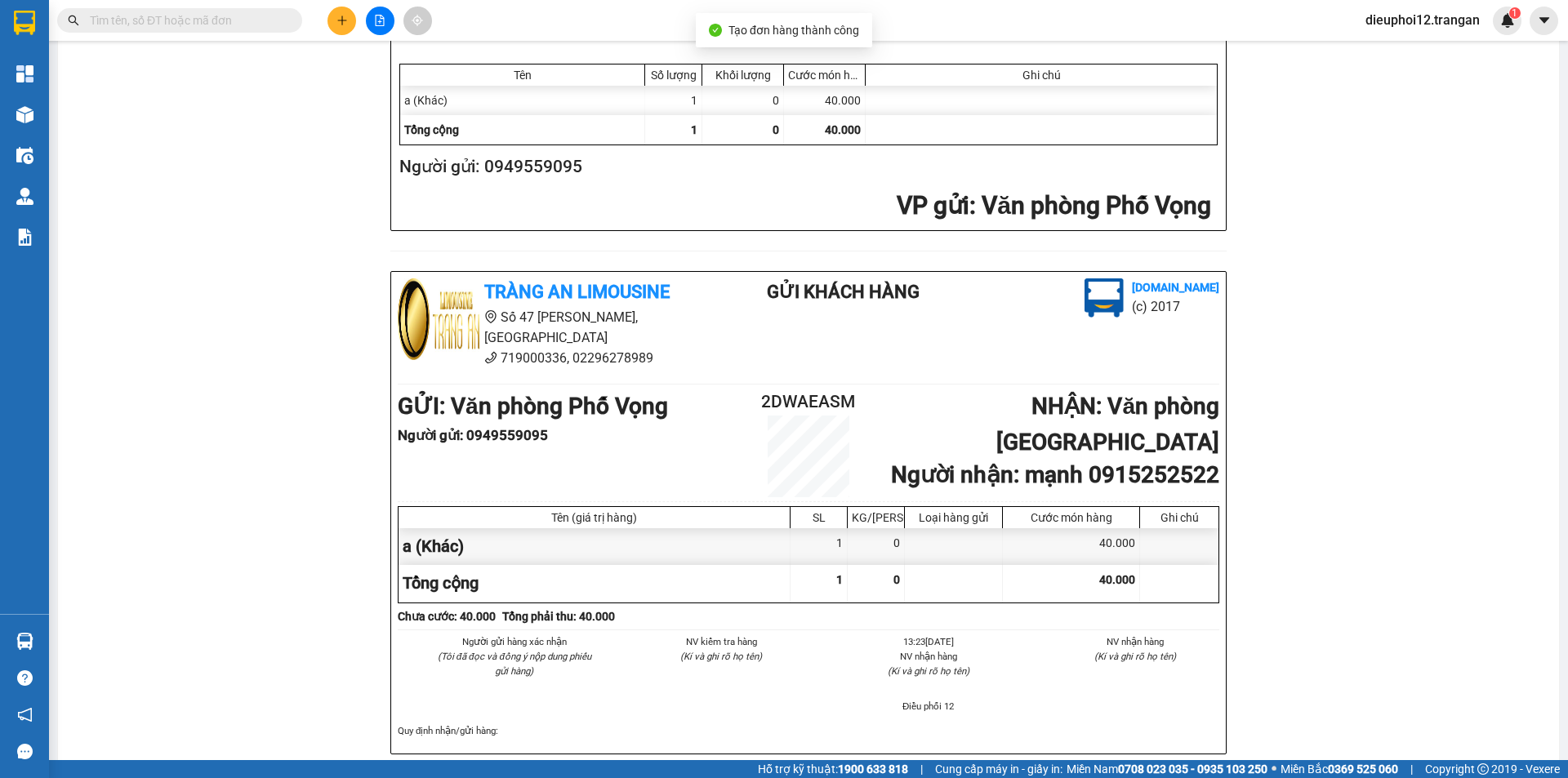
scroll to position [477, 0]
